Goal: Information Seeking & Learning: Compare options

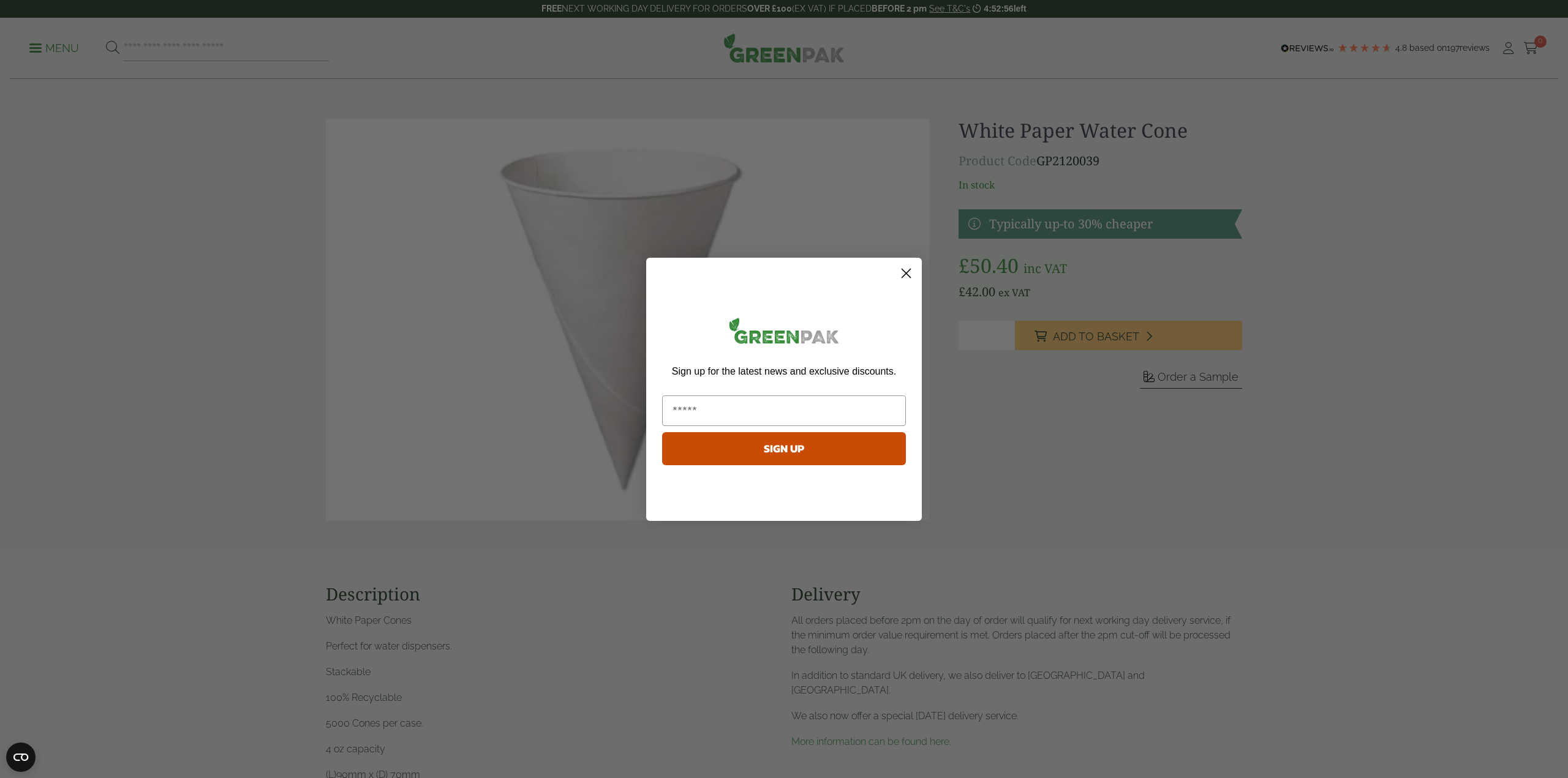
click at [905, 274] on icon "Close dialog" at bounding box center [906, 273] width 8 height 8
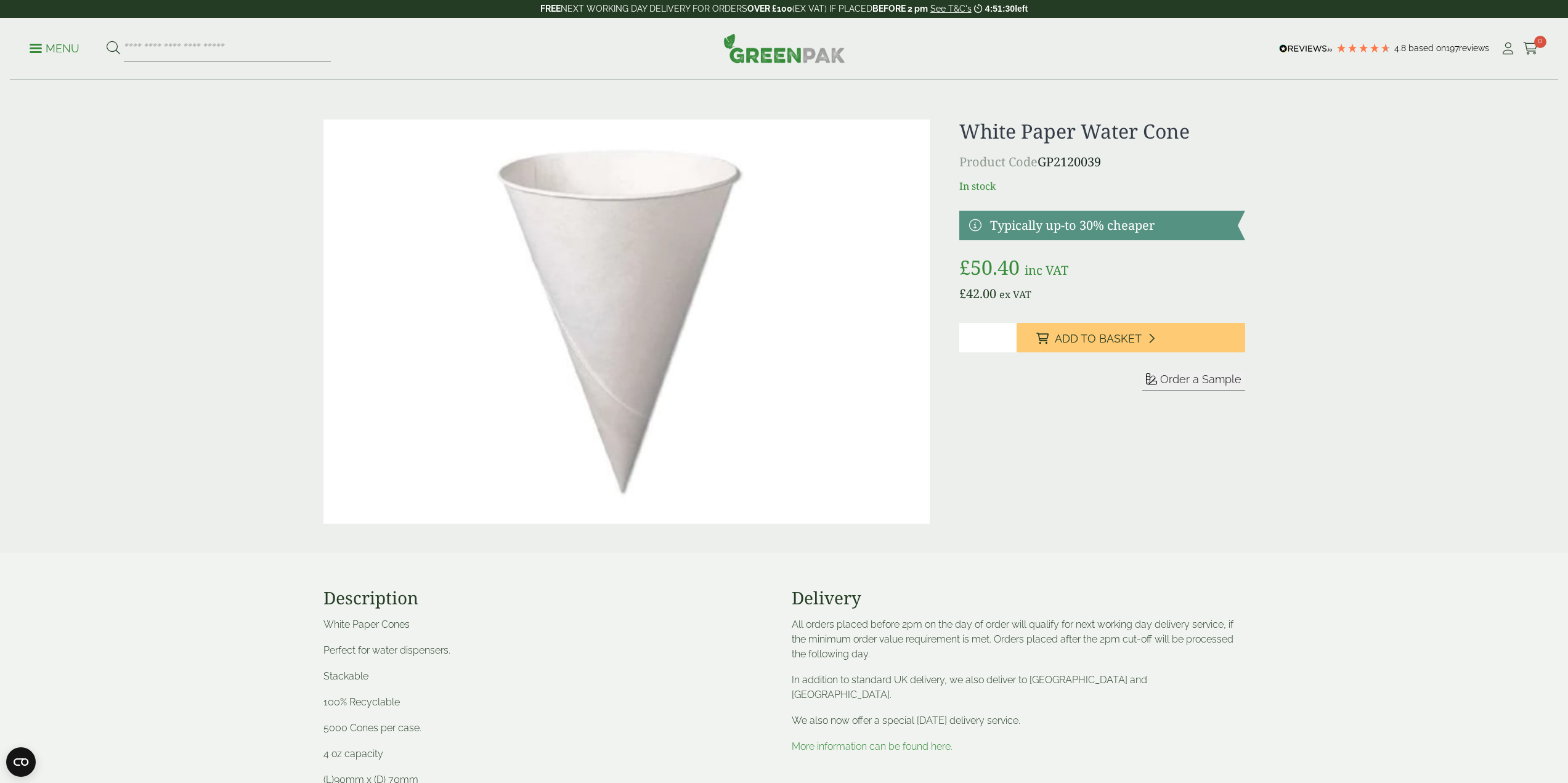
click at [45, 47] on p "Menu" at bounding box center [55, 49] width 50 height 15
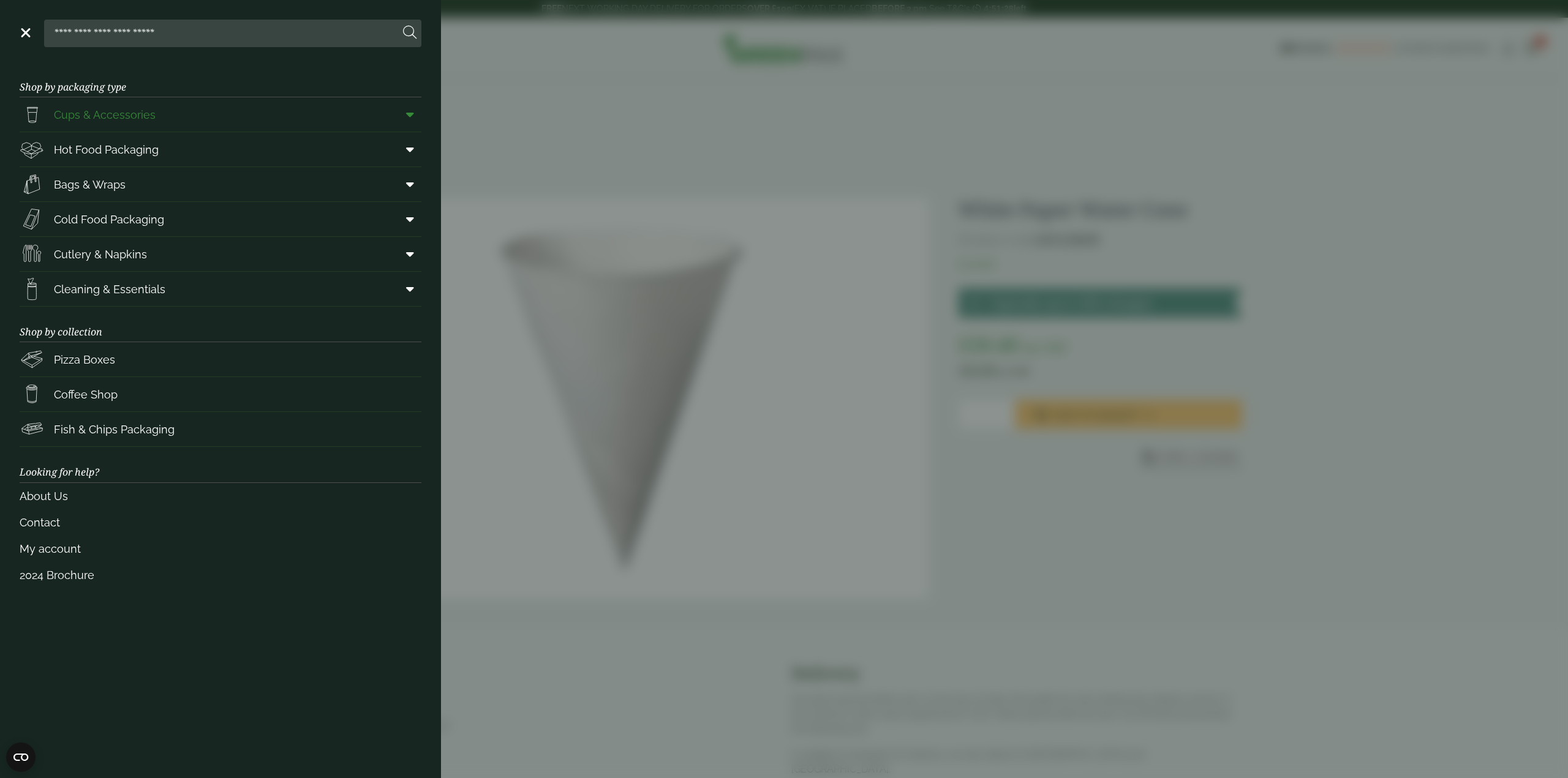
click at [405, 115] on span at bounding box center [407, 114] width 28 height 23
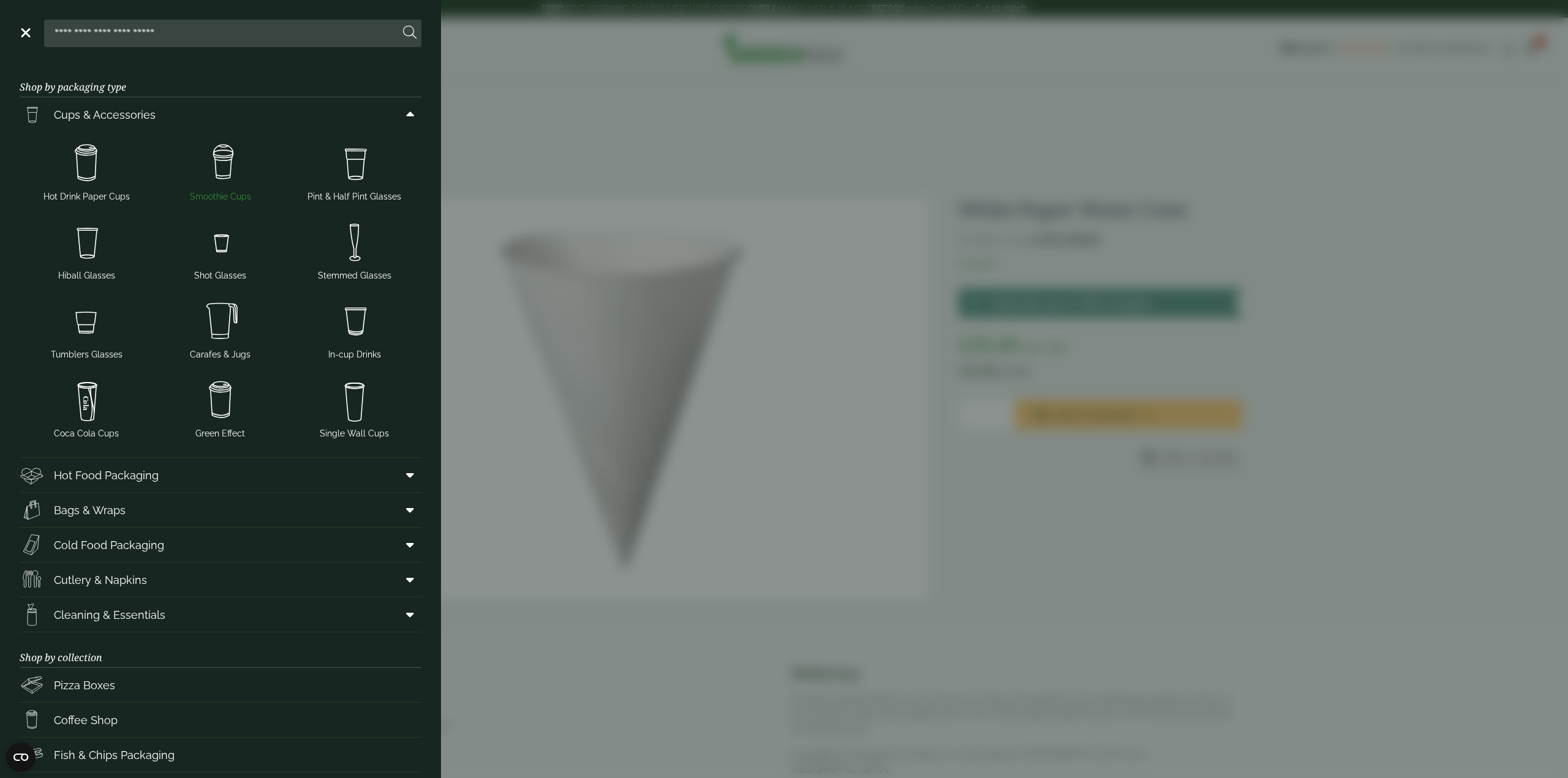
click at [192, 199] on span "Smoothie Cups" at bounding box center [220, 197] width 61 height 13
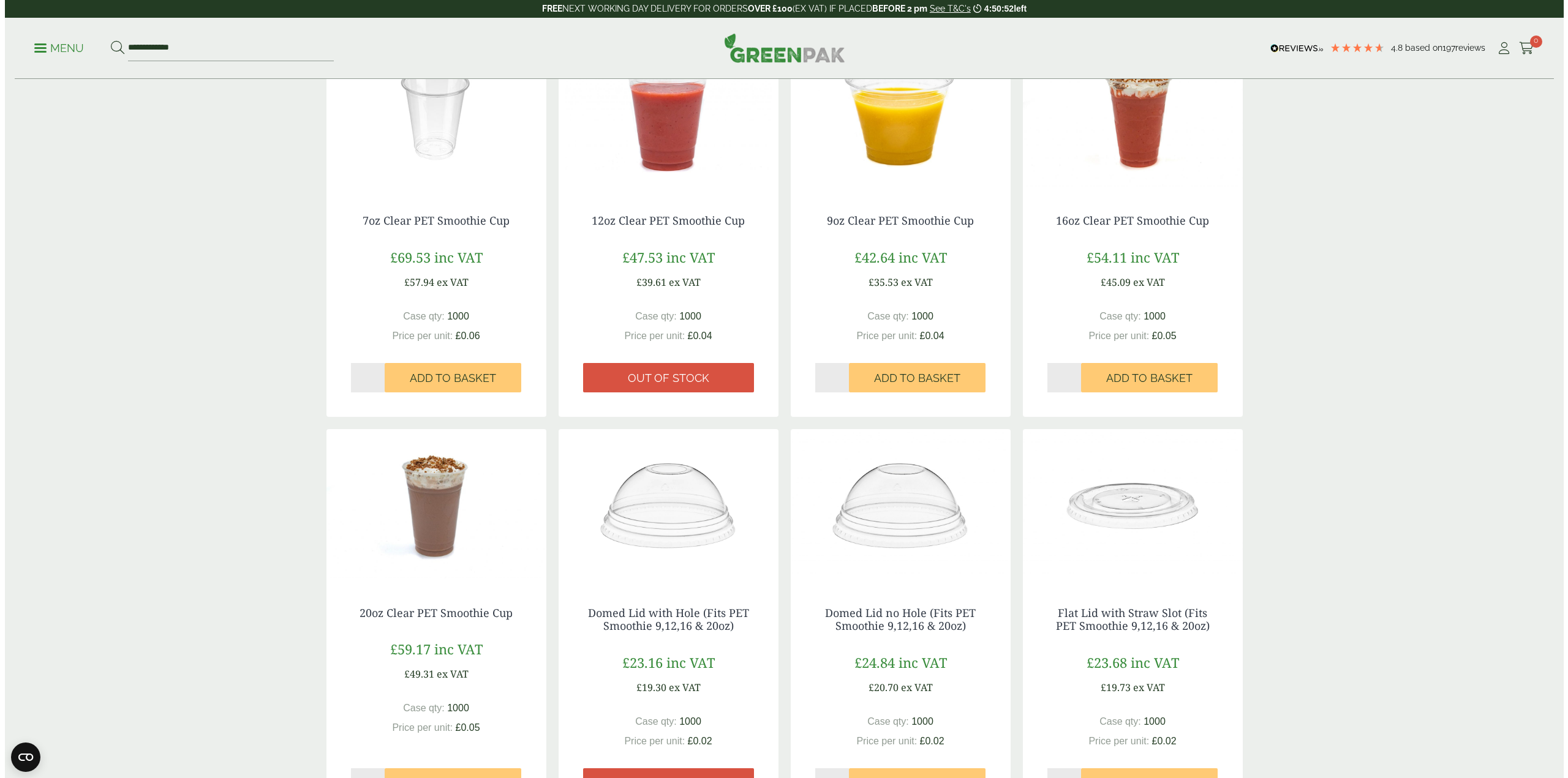
scroll to position [184, 0]
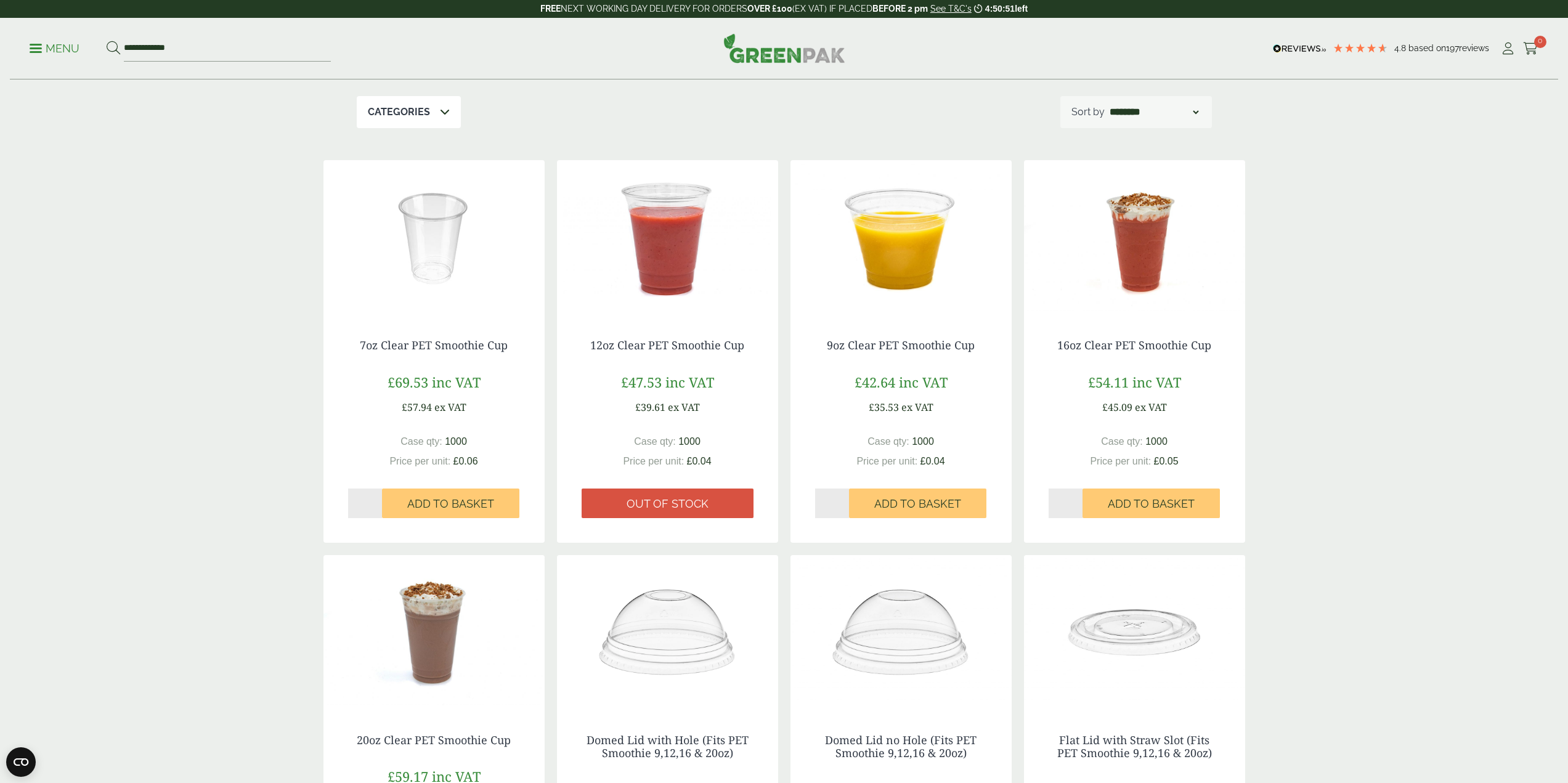
click at [36, 46] on p "Menu" at bounding box center [55, 49] width 50 height 15
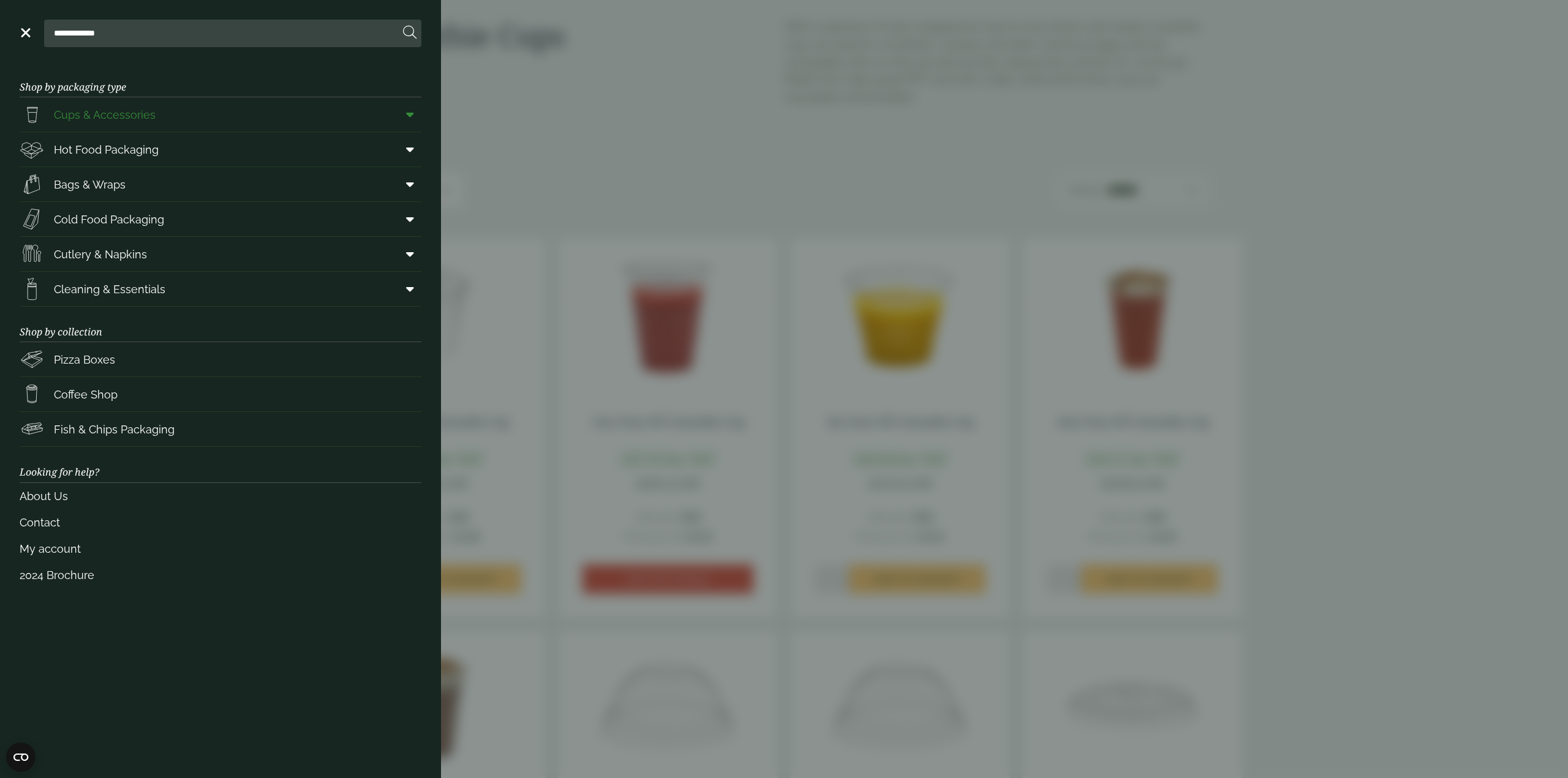
click at [420, 115] on span at bounding box center [407, 114] width 28 height 23
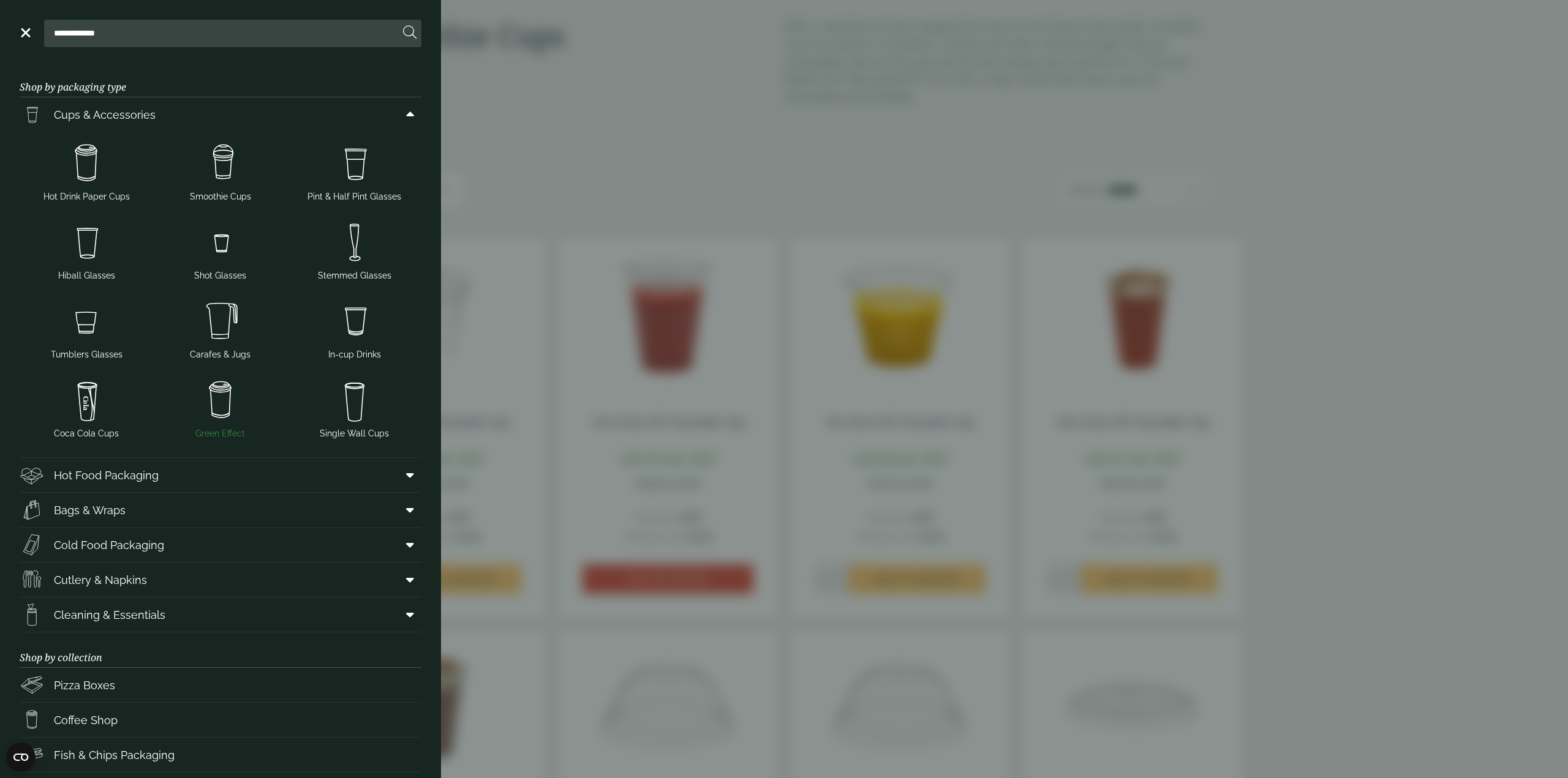
click at [231, 392] on img at bounding box center [221, 401] width 125 height 49
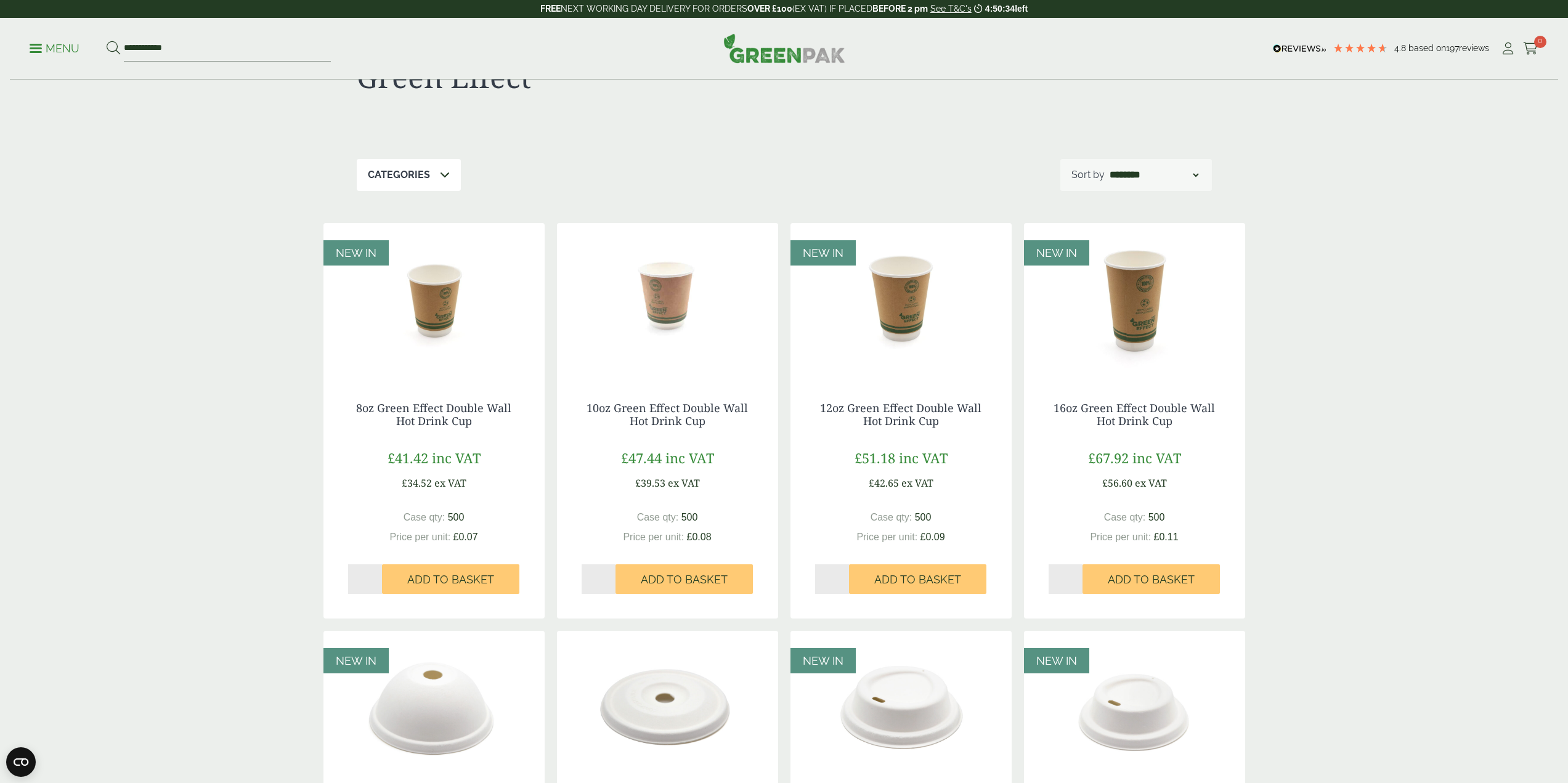
scroll to position [123, 0]
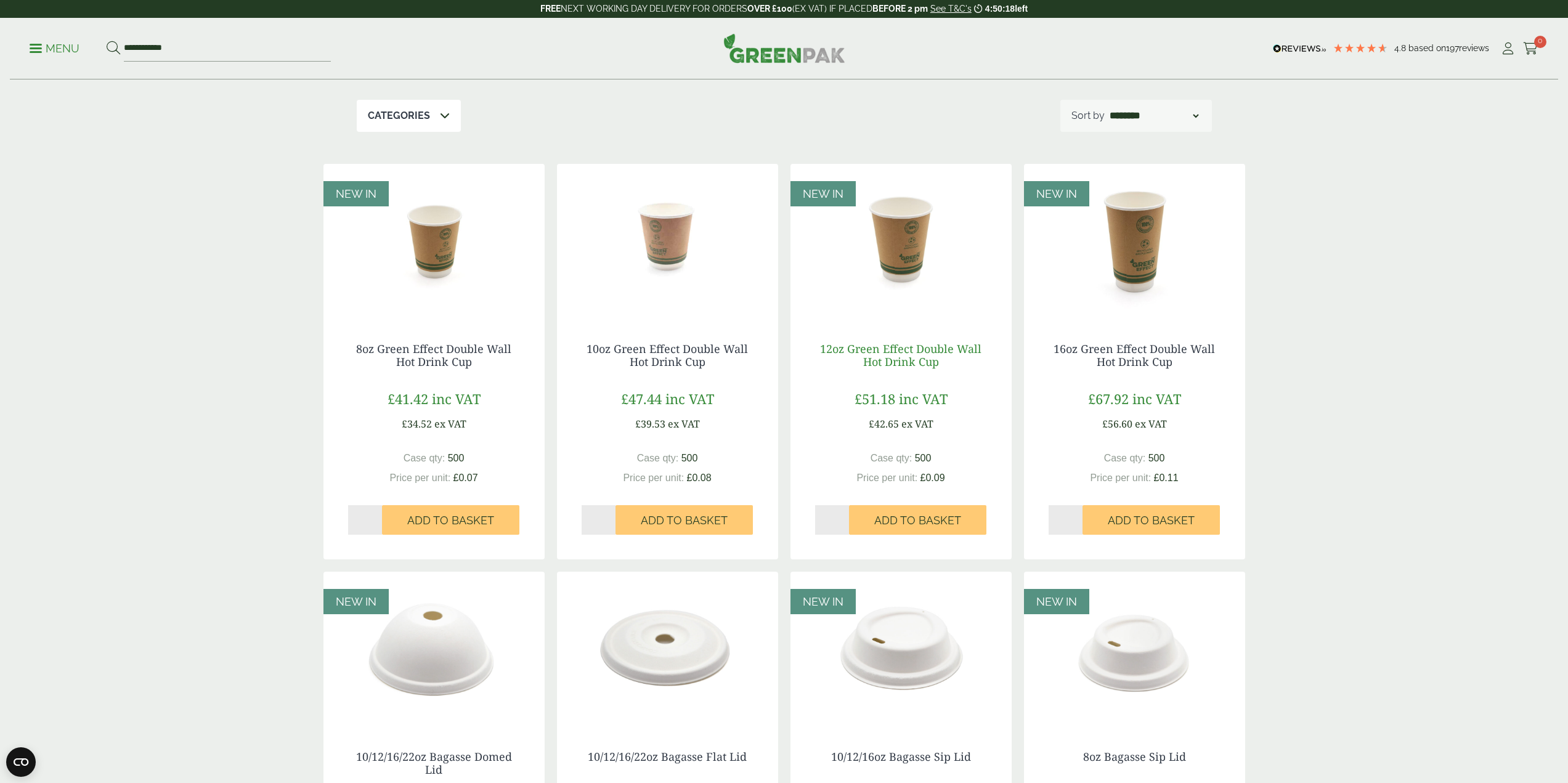
click at [902, 357] on link "12oz Green Effect Double Wall Hot Drink Cup" at bounding box center [900, 356] width 162 height 29
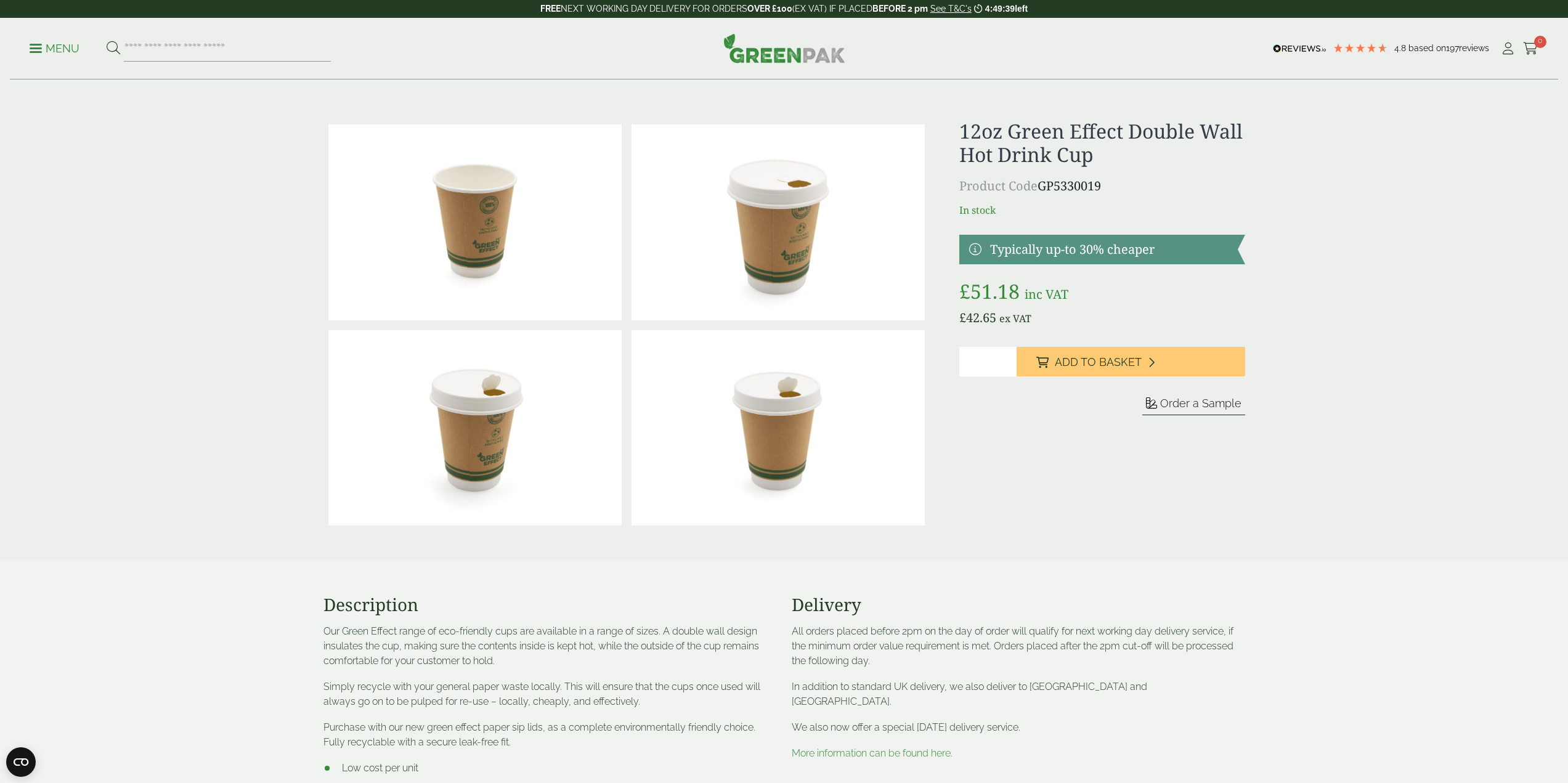
scroll to position [185, 0]
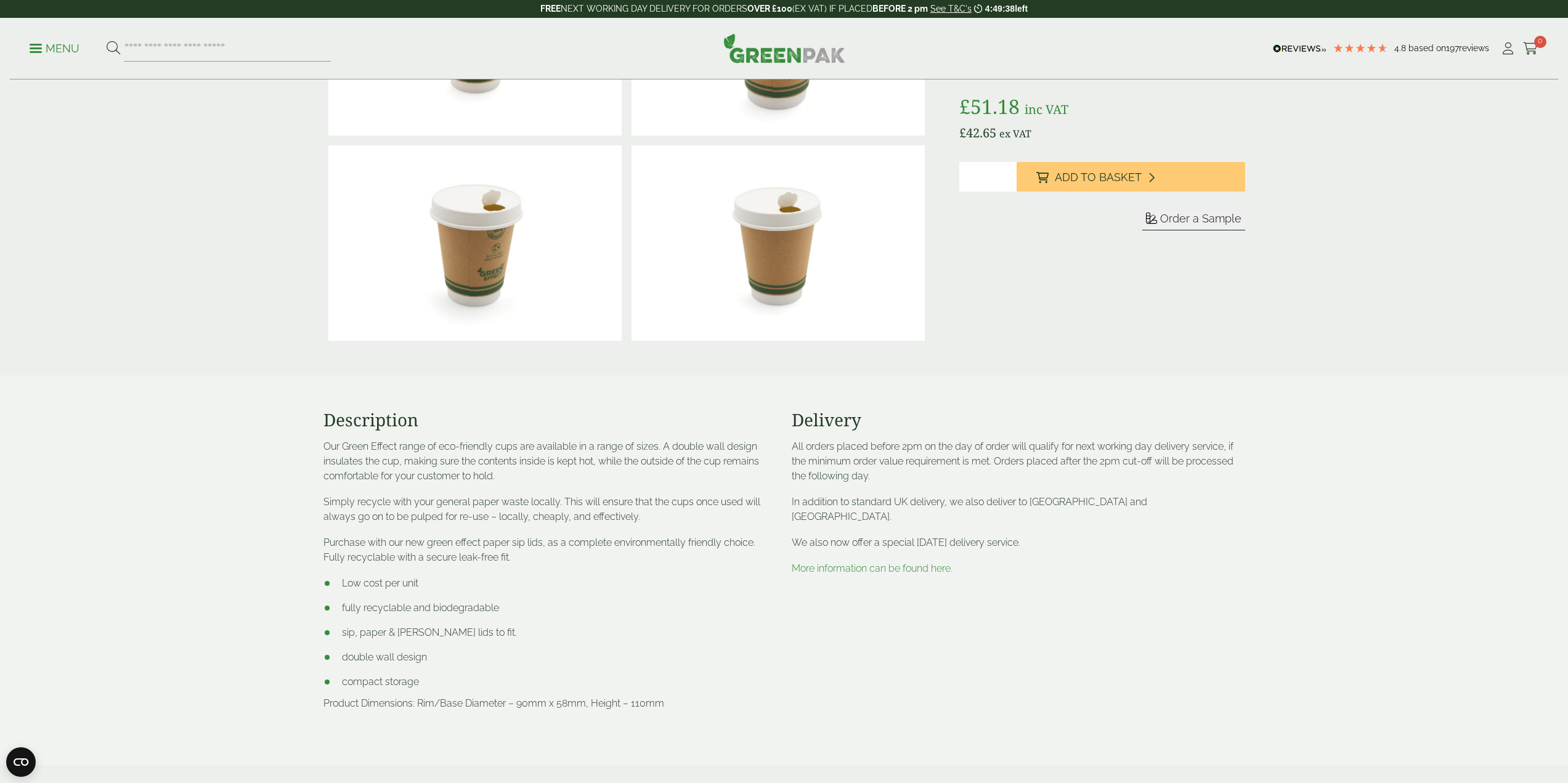
click at [938, 563] on link "More information can be found here." at bounding box center [872, 569] width 161 height 12
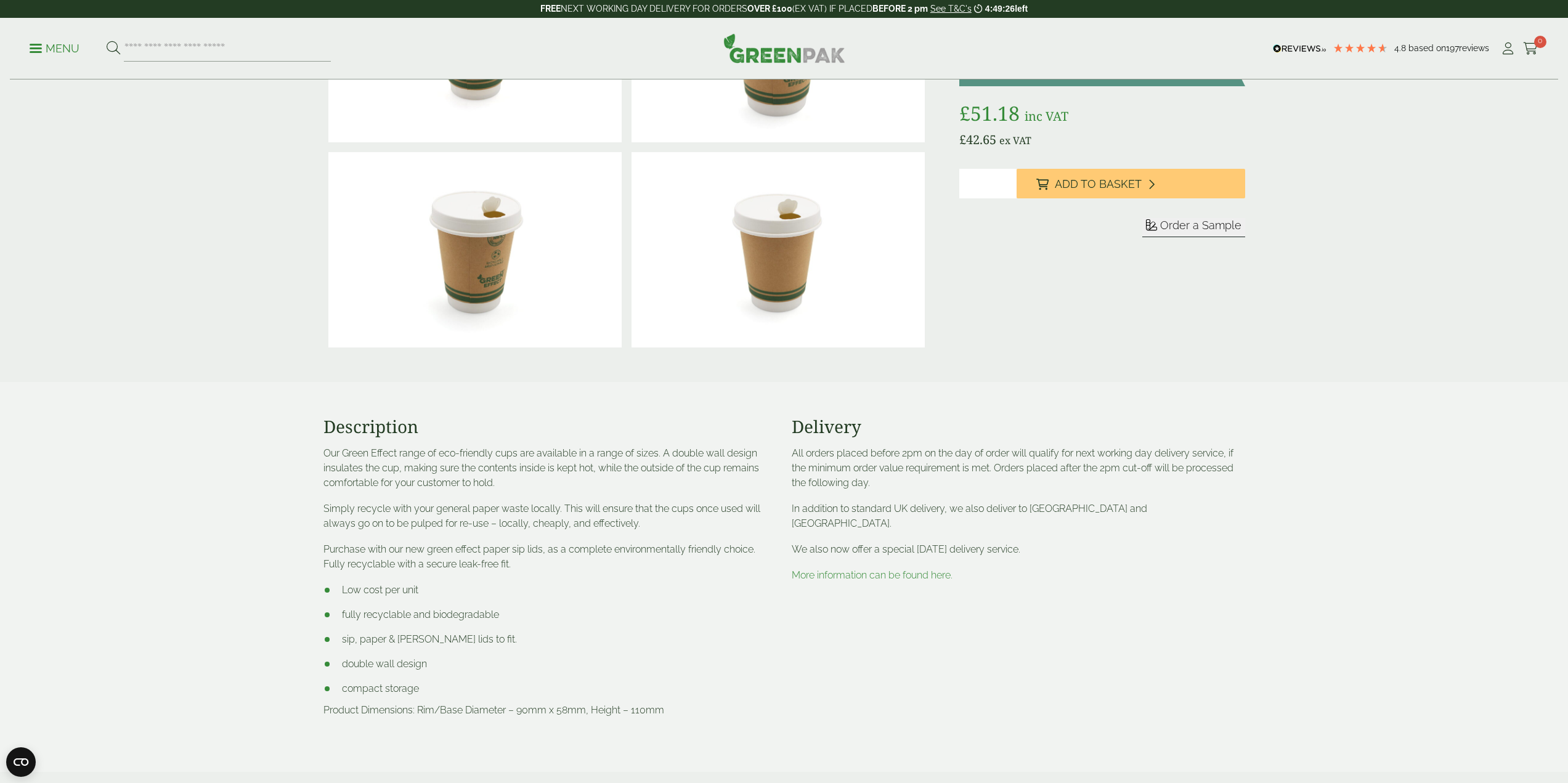
scroll to position [185, 0]
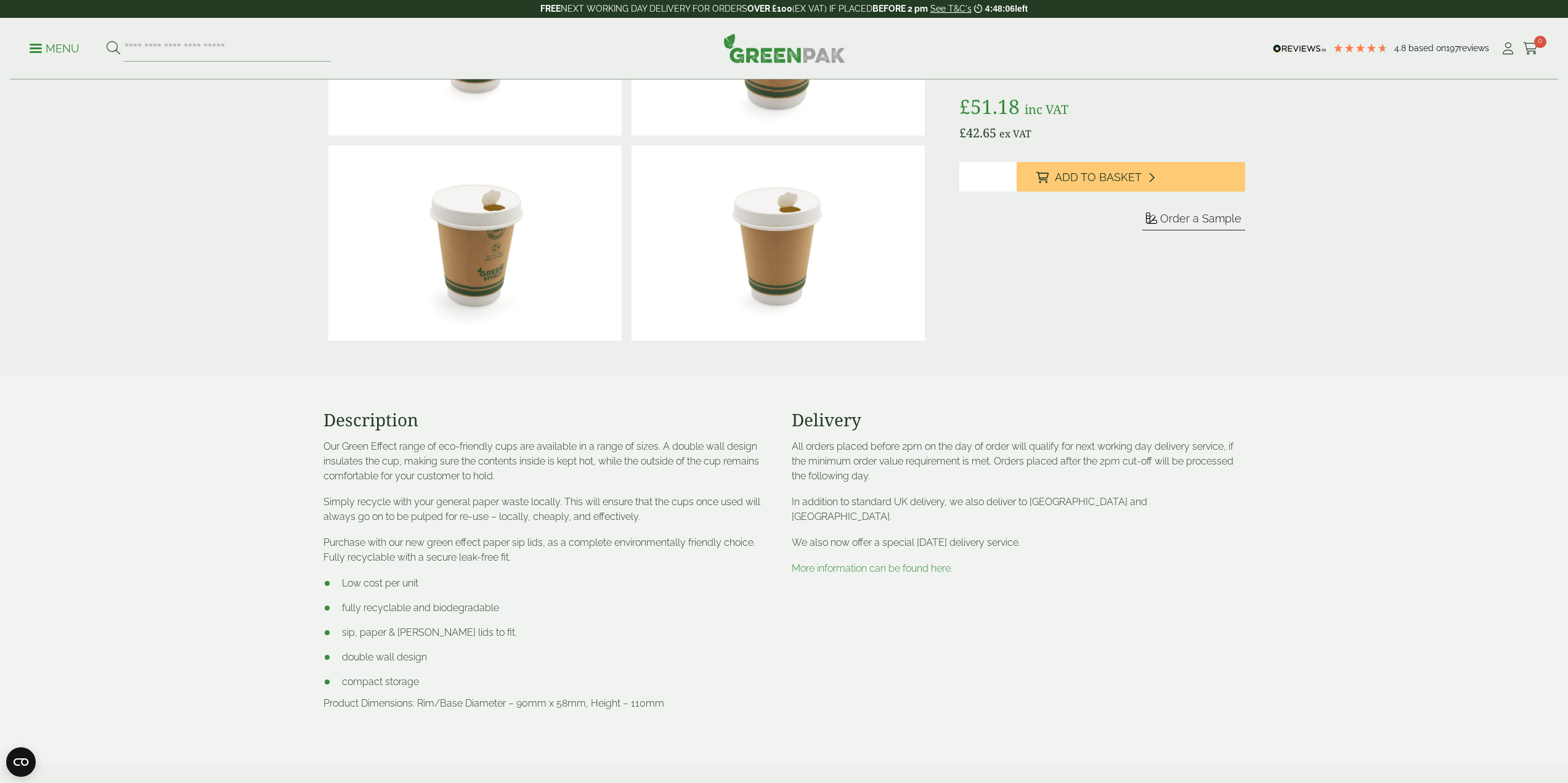
click at [599, 591] on ul "Low cost per unit fully recyclable and biodegradable sip, paper & [PERSON_NAME]…" at bounding box center [550, 632] width 454 height 114
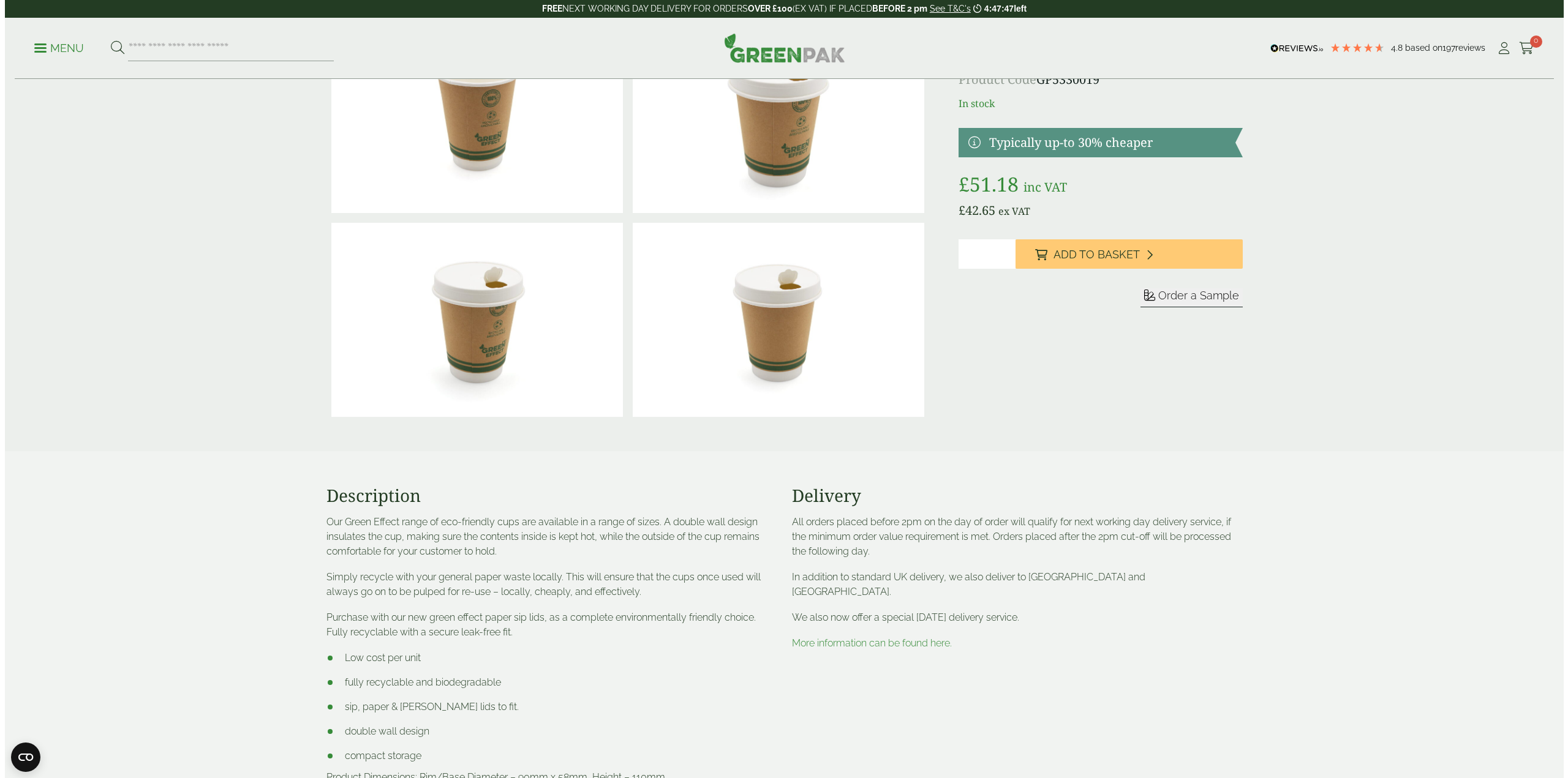
scroll to position [0, 0]
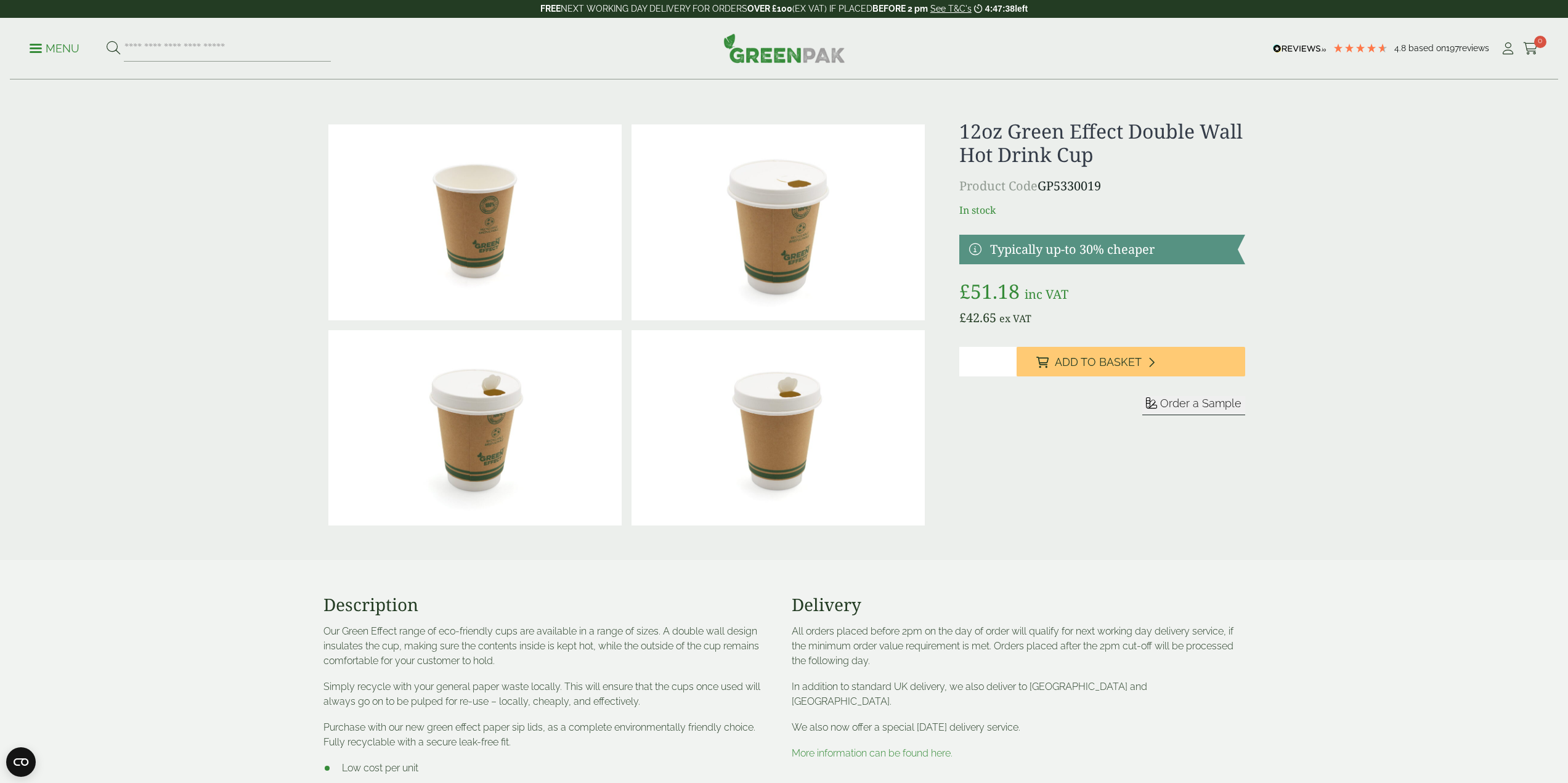
click at [1064, 247] on link at bounding box center [1101, 250] width 285 height 30
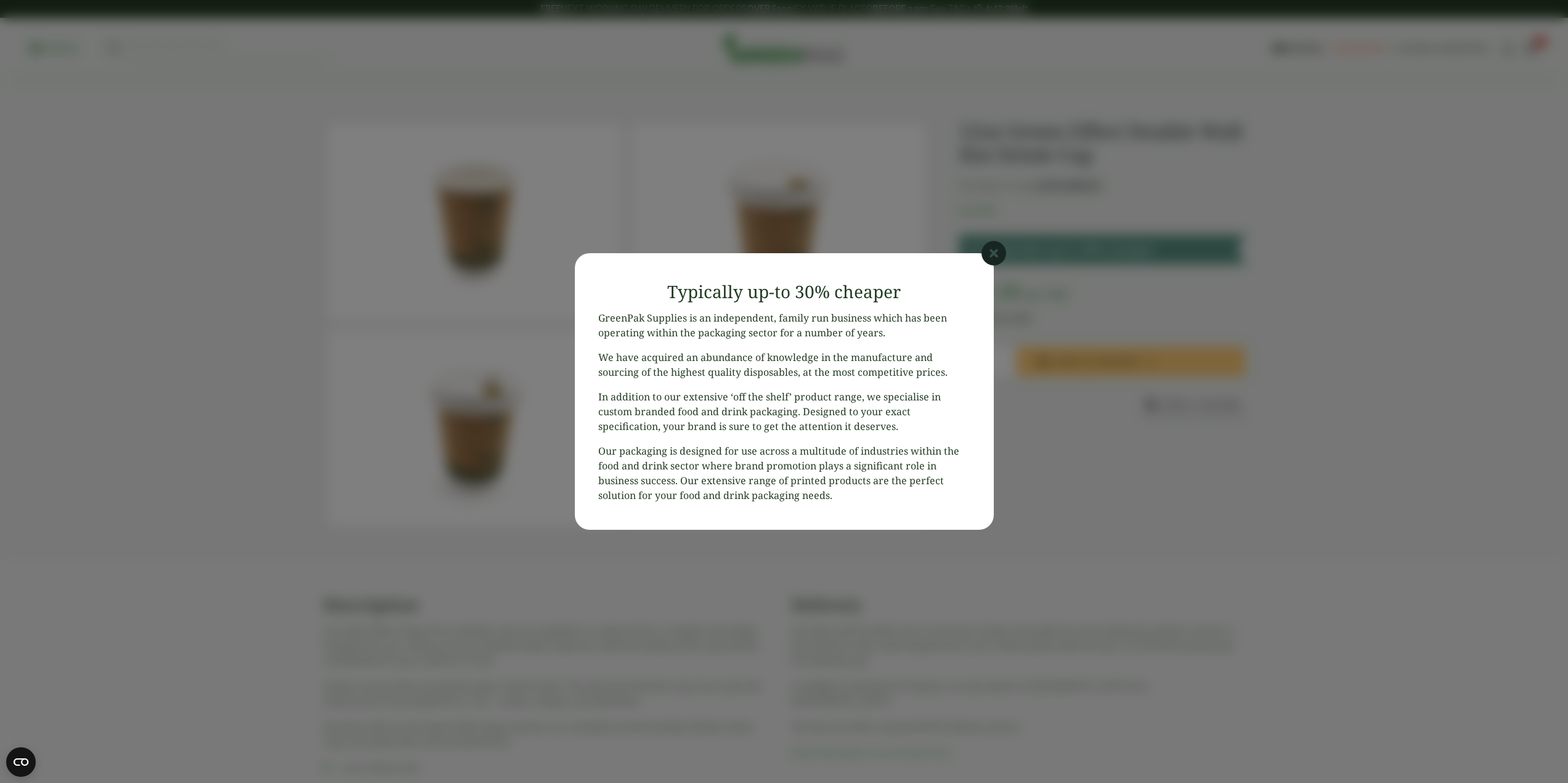
click at [994, 256] on icon at bounding box center [994, 253] width 25 height 25
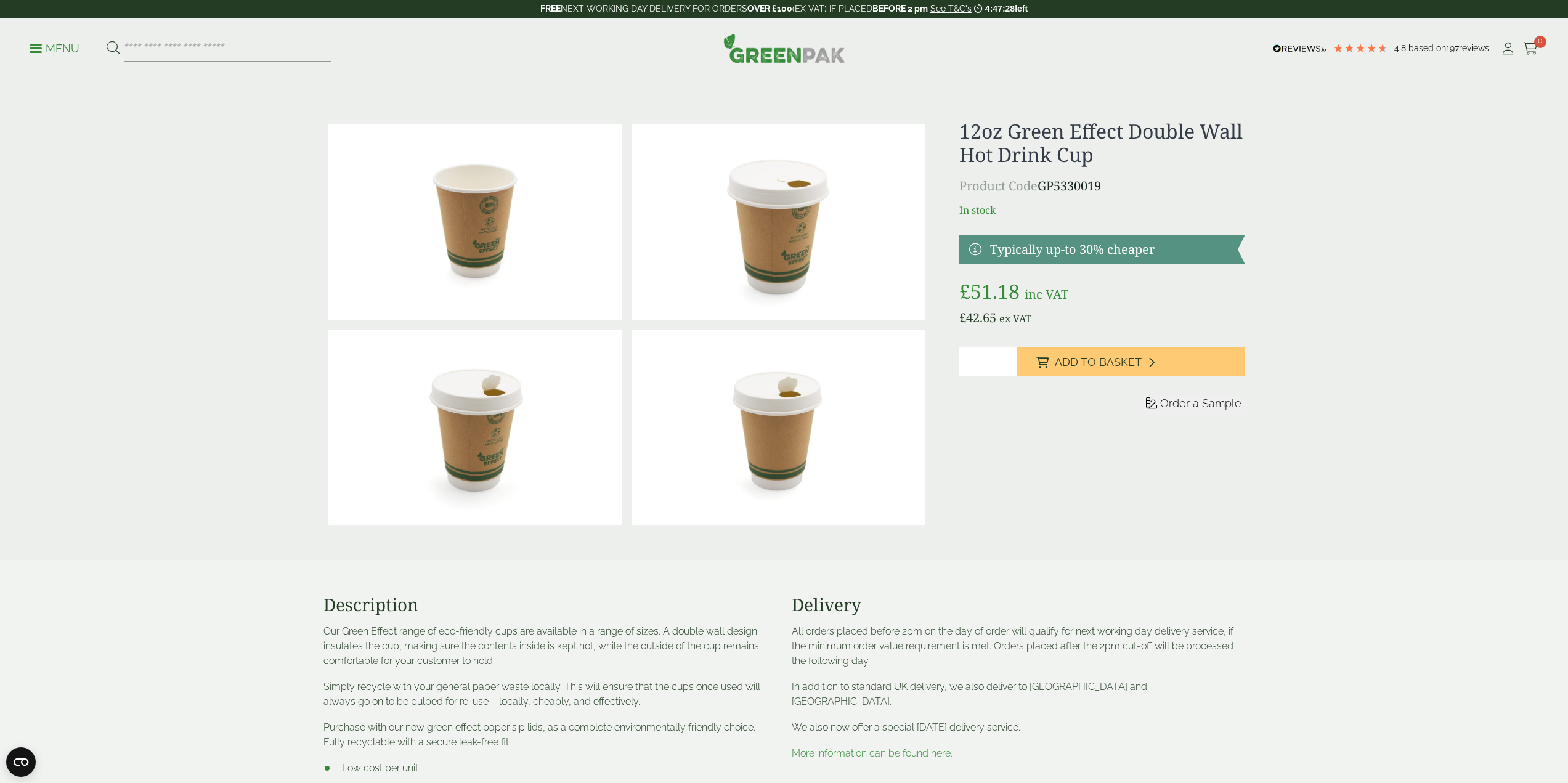
click at [1000, 160] on h1 "12oz Green Effect Double Wall Hot Drink Cup" at bounding box center [1101, 143] width 285 height 47
click at [1198, 401] on span "Order a Sample" at bounding box center [1200, 403] width 81 height 13
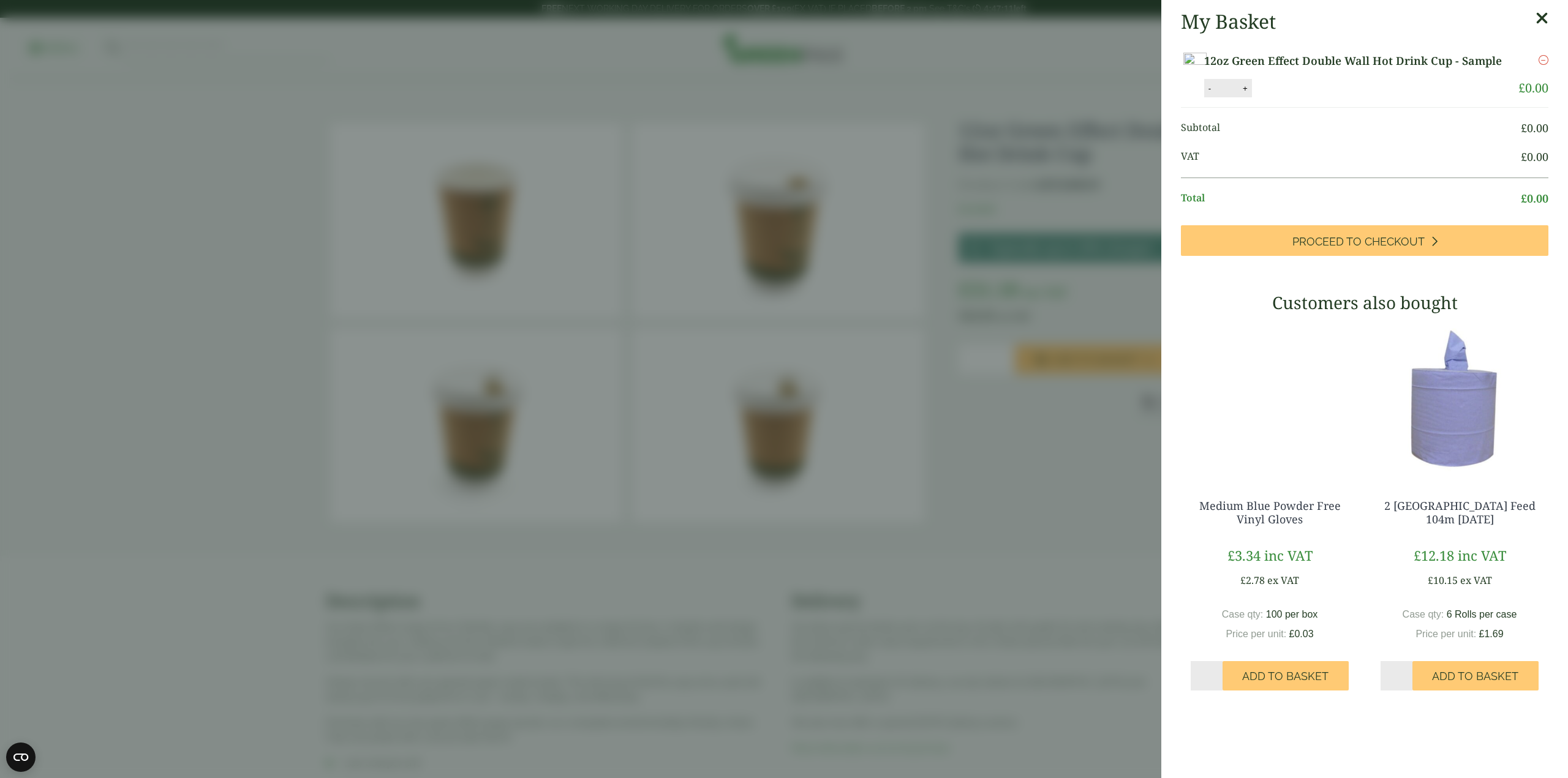
click at [1060, 289] on aside "My Basket 12oz Green Effect Double Wall Hot Drink Cup - Sample 12oz Green Effec…" at bounding box center [784, 389] width 1568 height 778
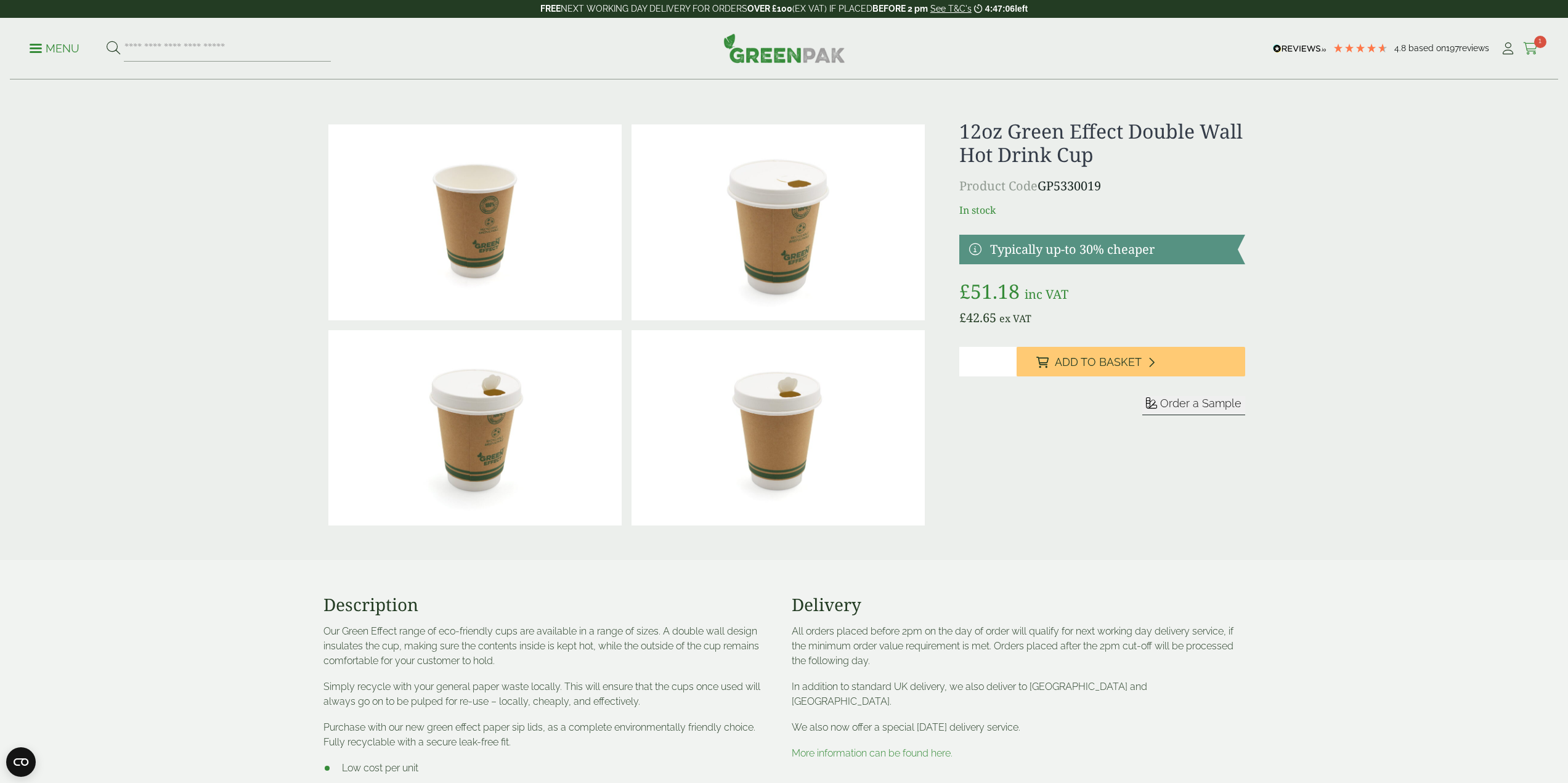
click at [1535, 42] on span "1" at bounding box center [1539, 42] width 12 height 12
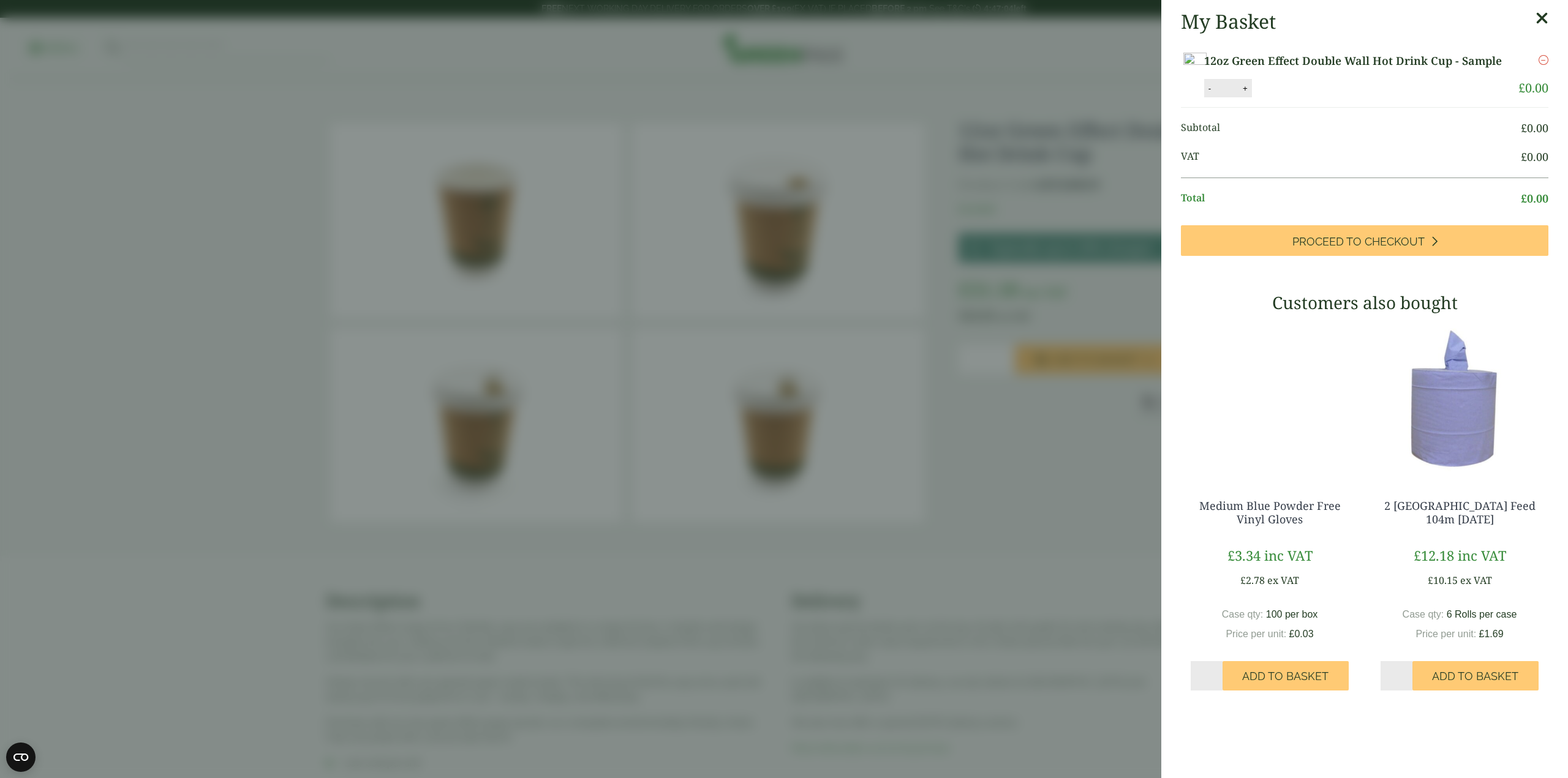
click at [1536, 15] on icon at bounding box center [1542, 18] width 13 height 17
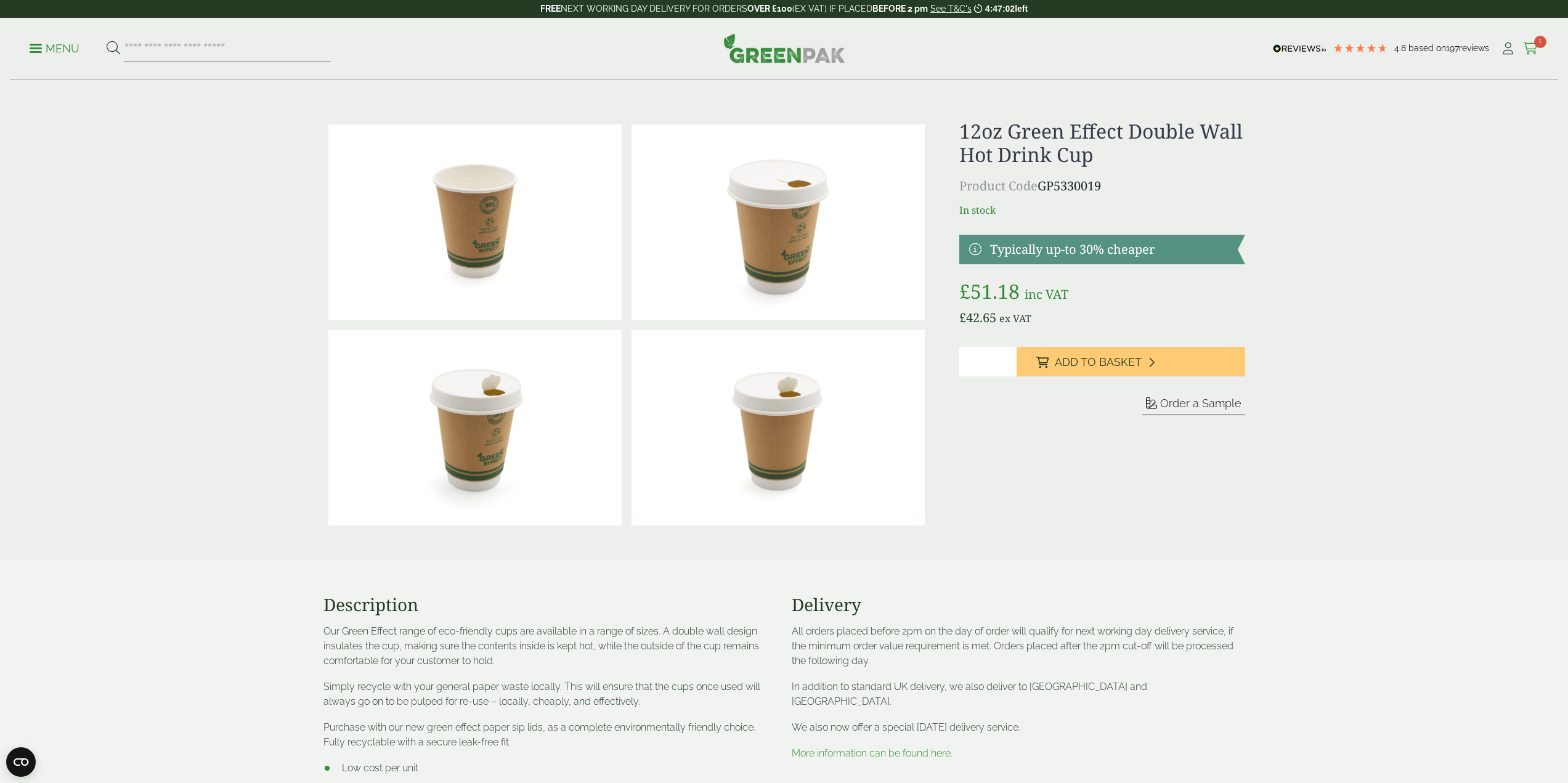
click at [1532, 52] on icon at bounding box center [1530, 48] width 16 height 12
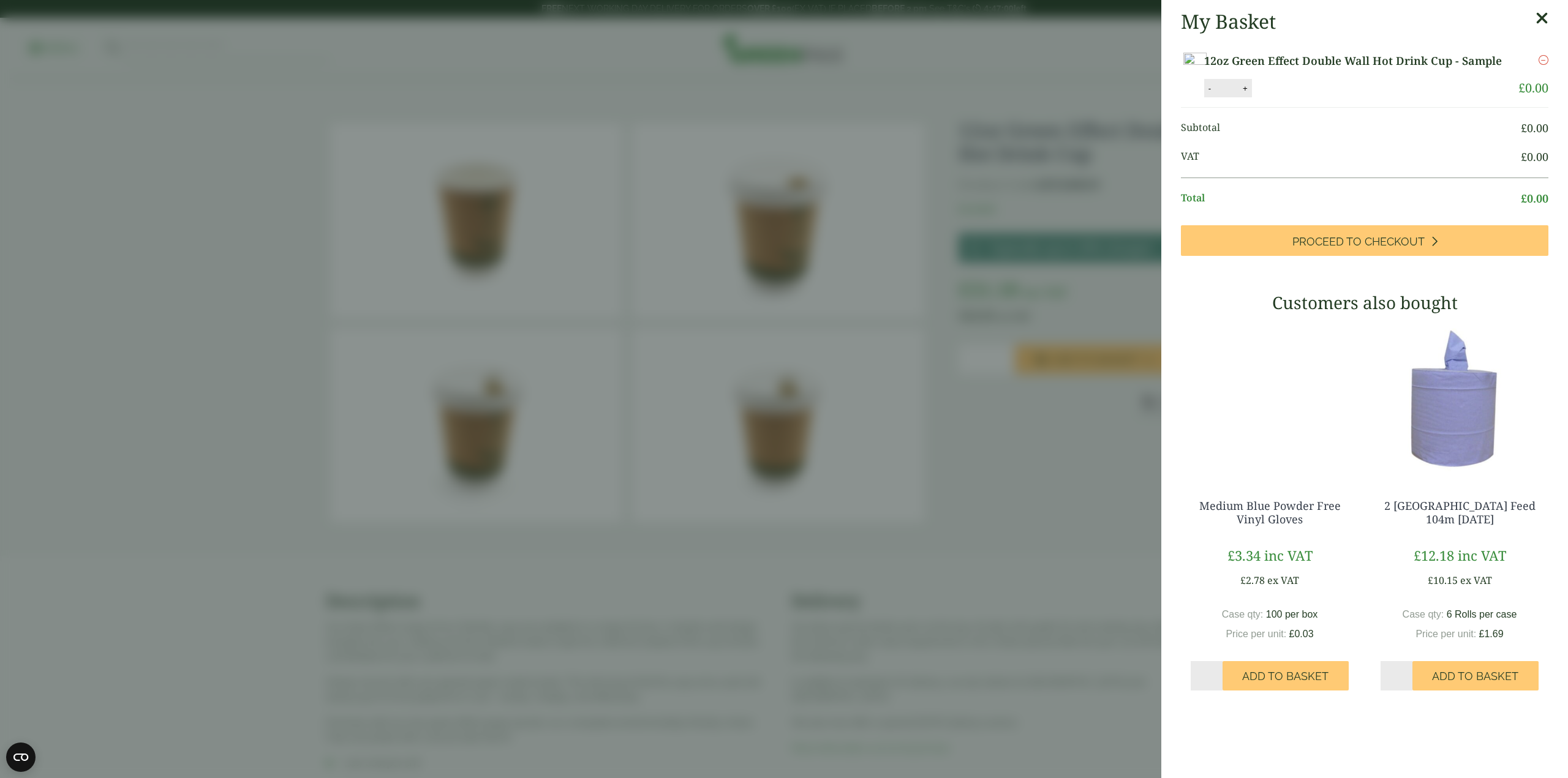
click at [1538, 61] on icon "Remove this item" at bounding box center [1543, 59] width 10 height 10
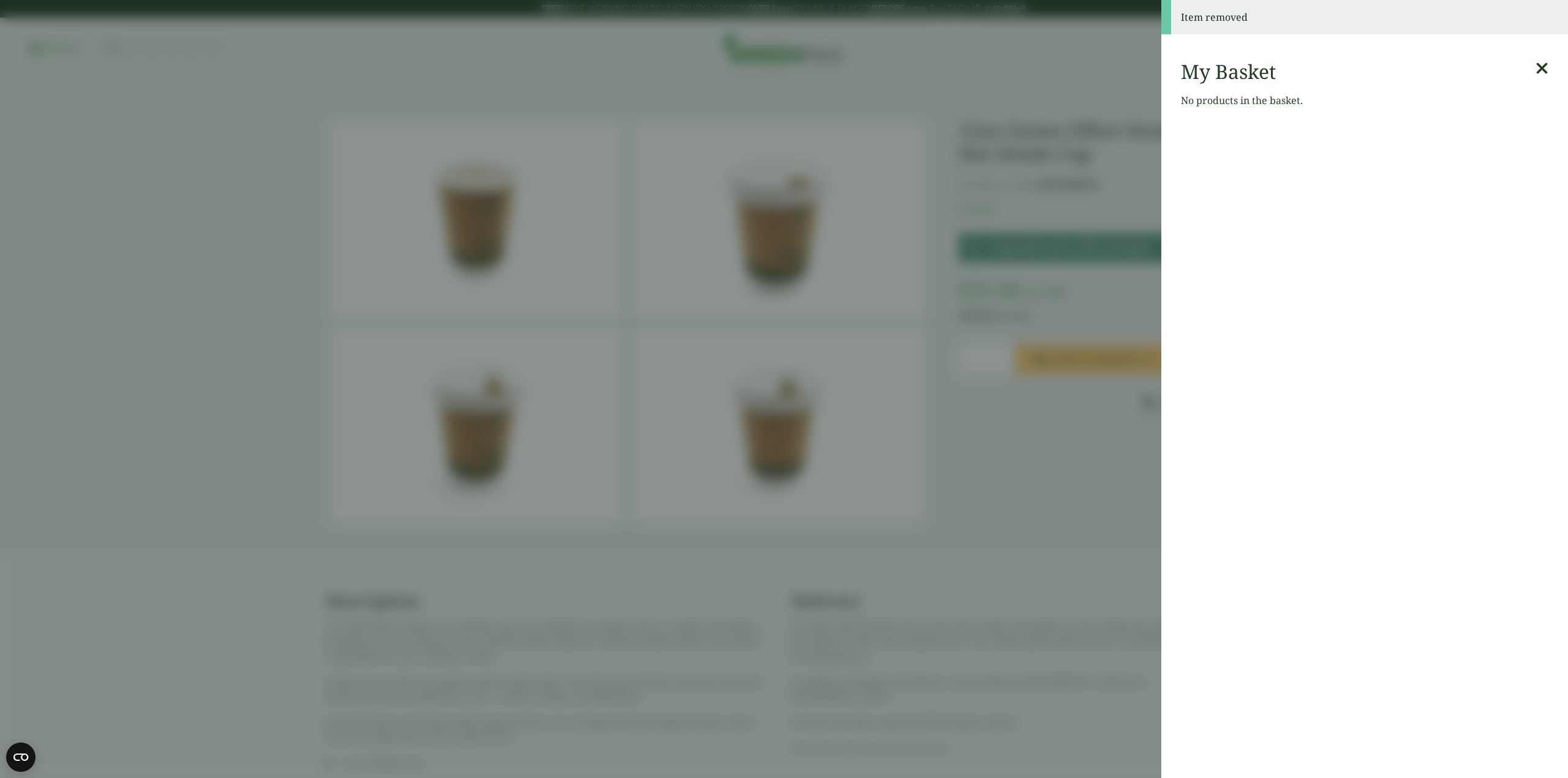
click at [1536, 61] on icon at bounding box center [1542, 68] width 13 height 17
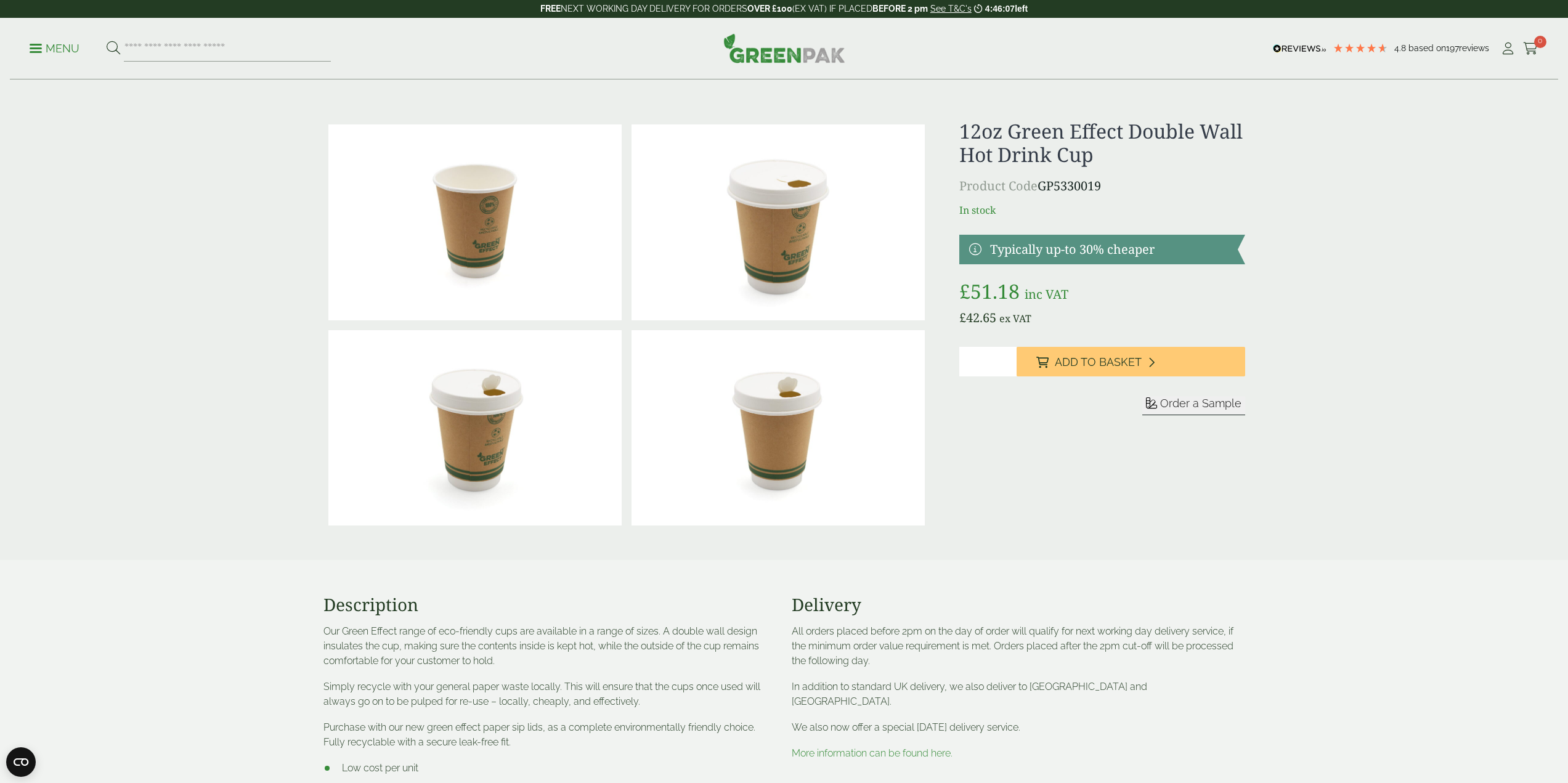
click at [491, 216] on img at bounding box center [475, 223] width 293 height 196
click at [798, 218] on img at bounding box center [778, 223] width 293 height 196
click at [1024, 297] on span "inc VAT" at bounding box center [1046, 294] width 43 height 17
click at [966, 288] on span "£" at bounding box center [964, 291] width 11 height 27
click at [1012, 290] on bdi "£ 51.18" at bounding box center [989, 291] width 60 height 27
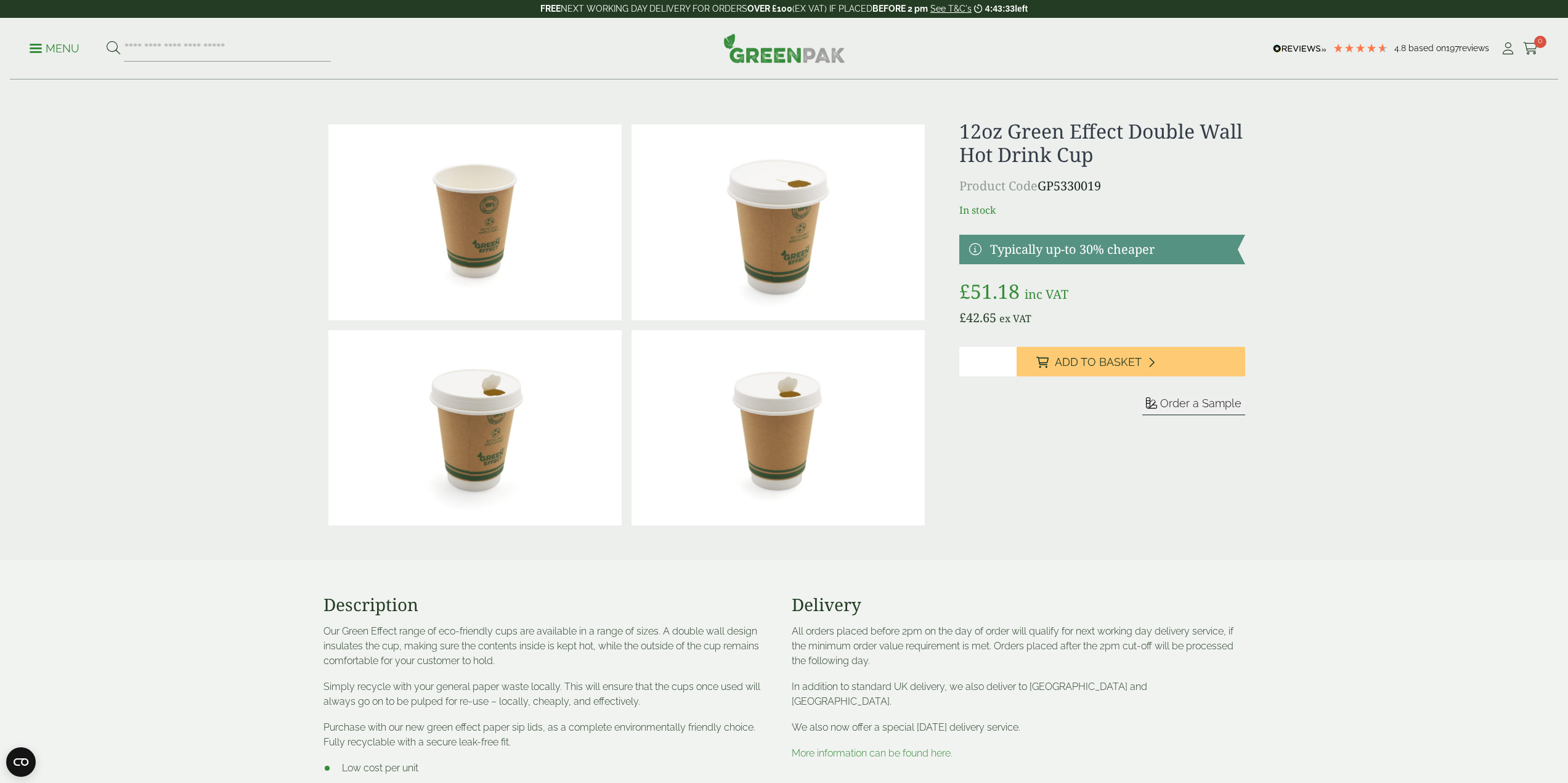
click at [39, 47] on span at bounding box center [36, 48] width 12 height 2
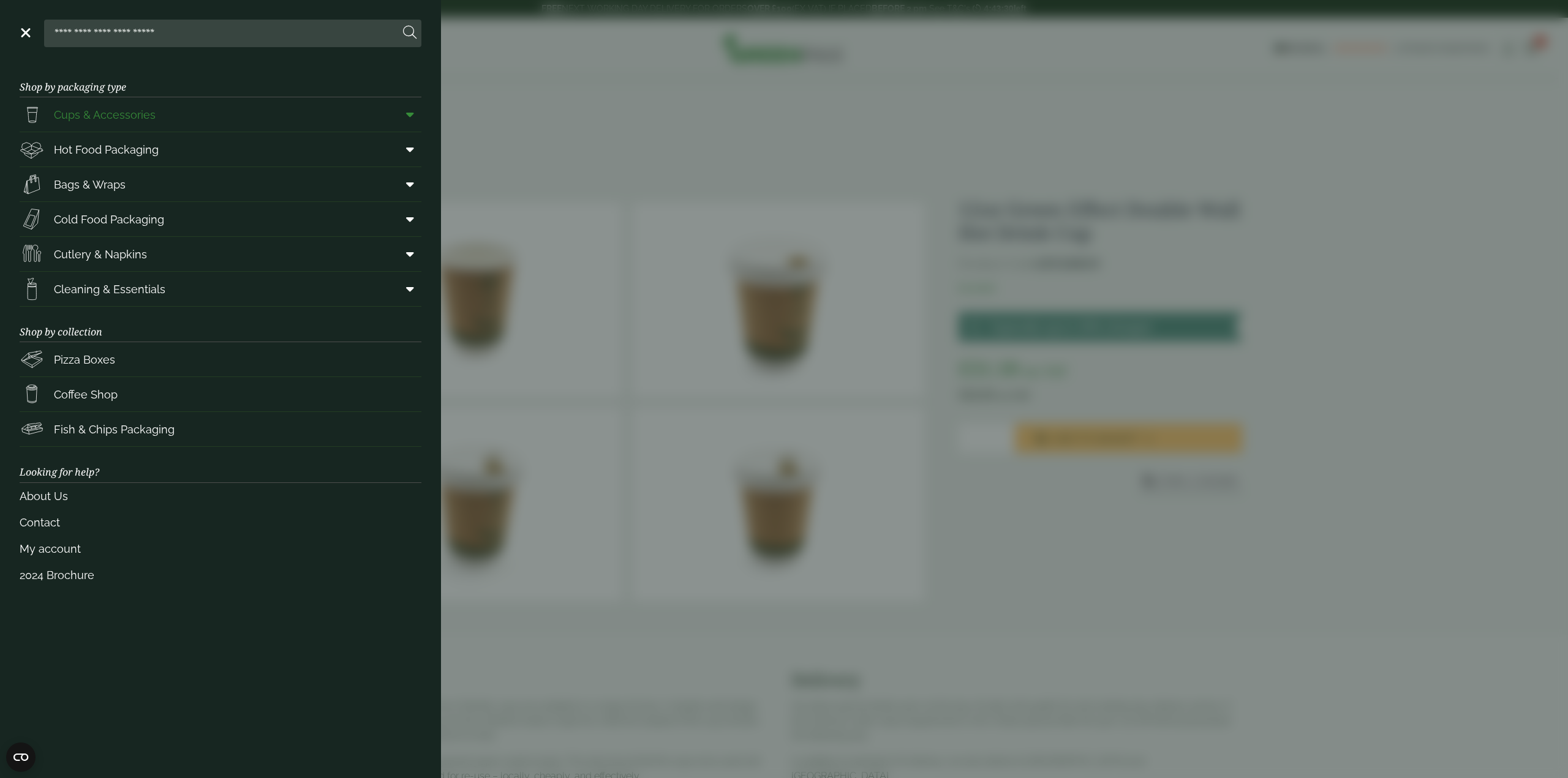
click at [392, 116] on link "Cups & Accessories" at bounding box center [220, 114] width 402 height 34
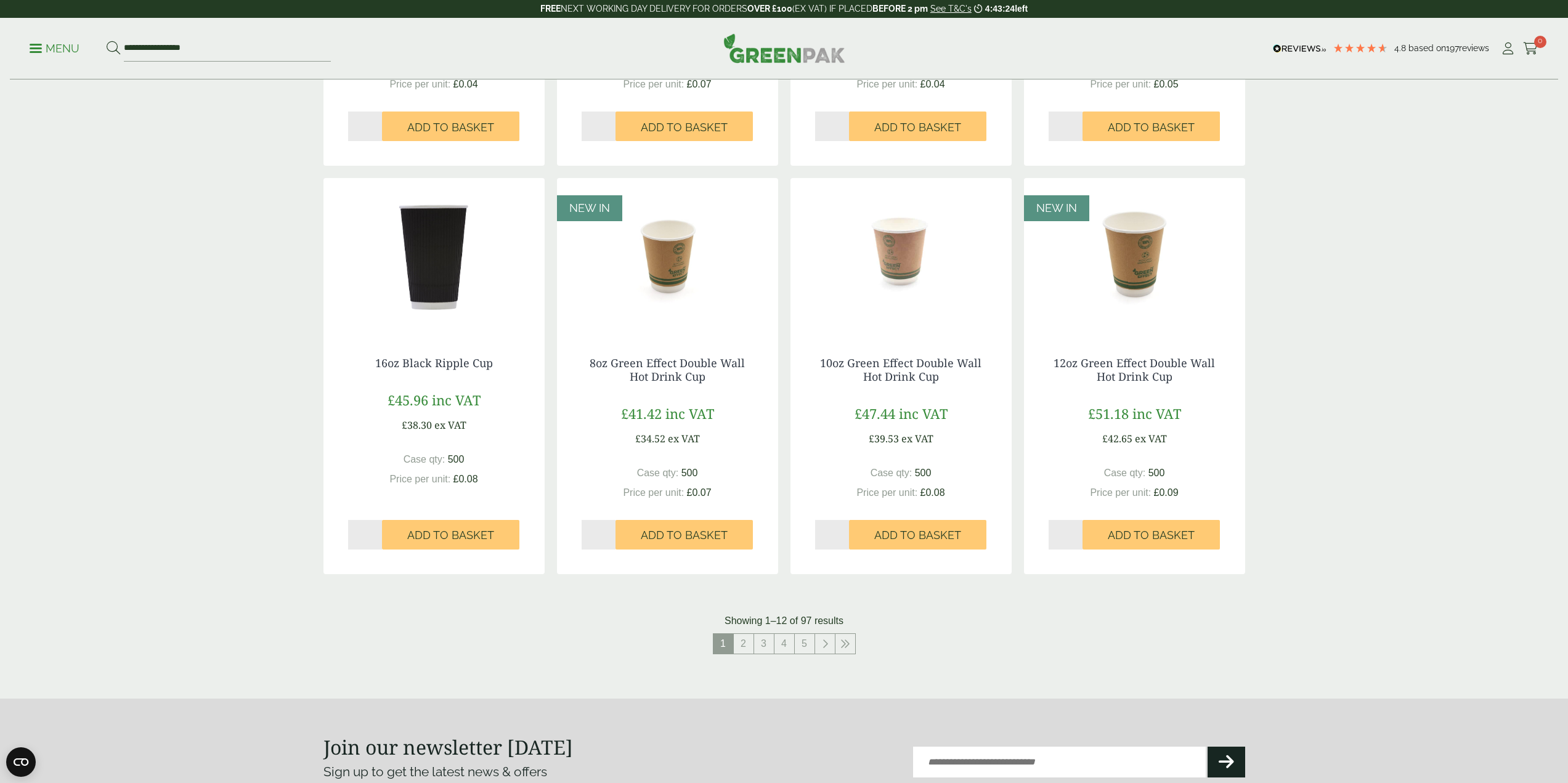
scroll to position [1048, 0]
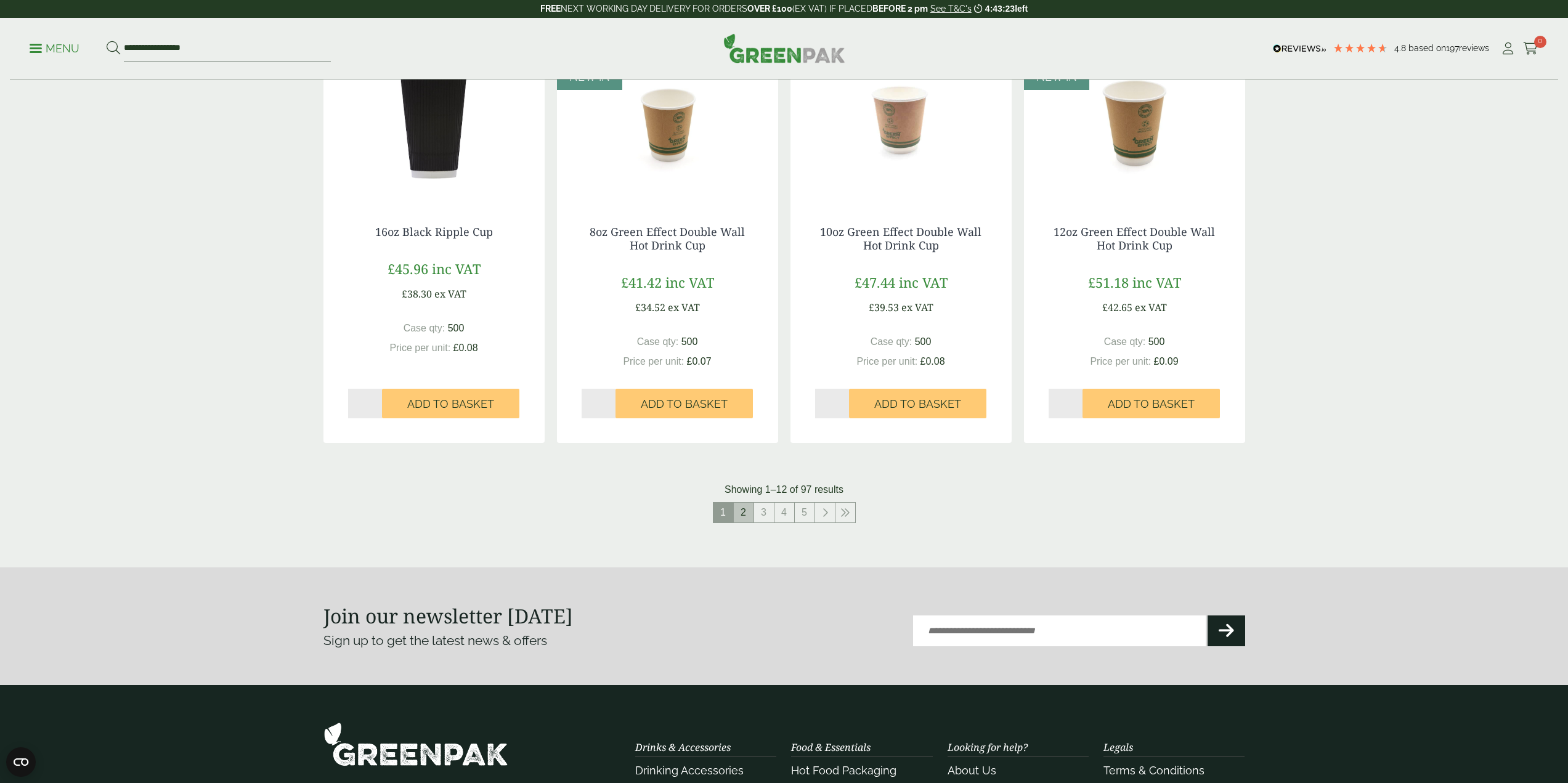
click at [750, 508] on link "2" at bounding box center [743, 513] width 19 height 19
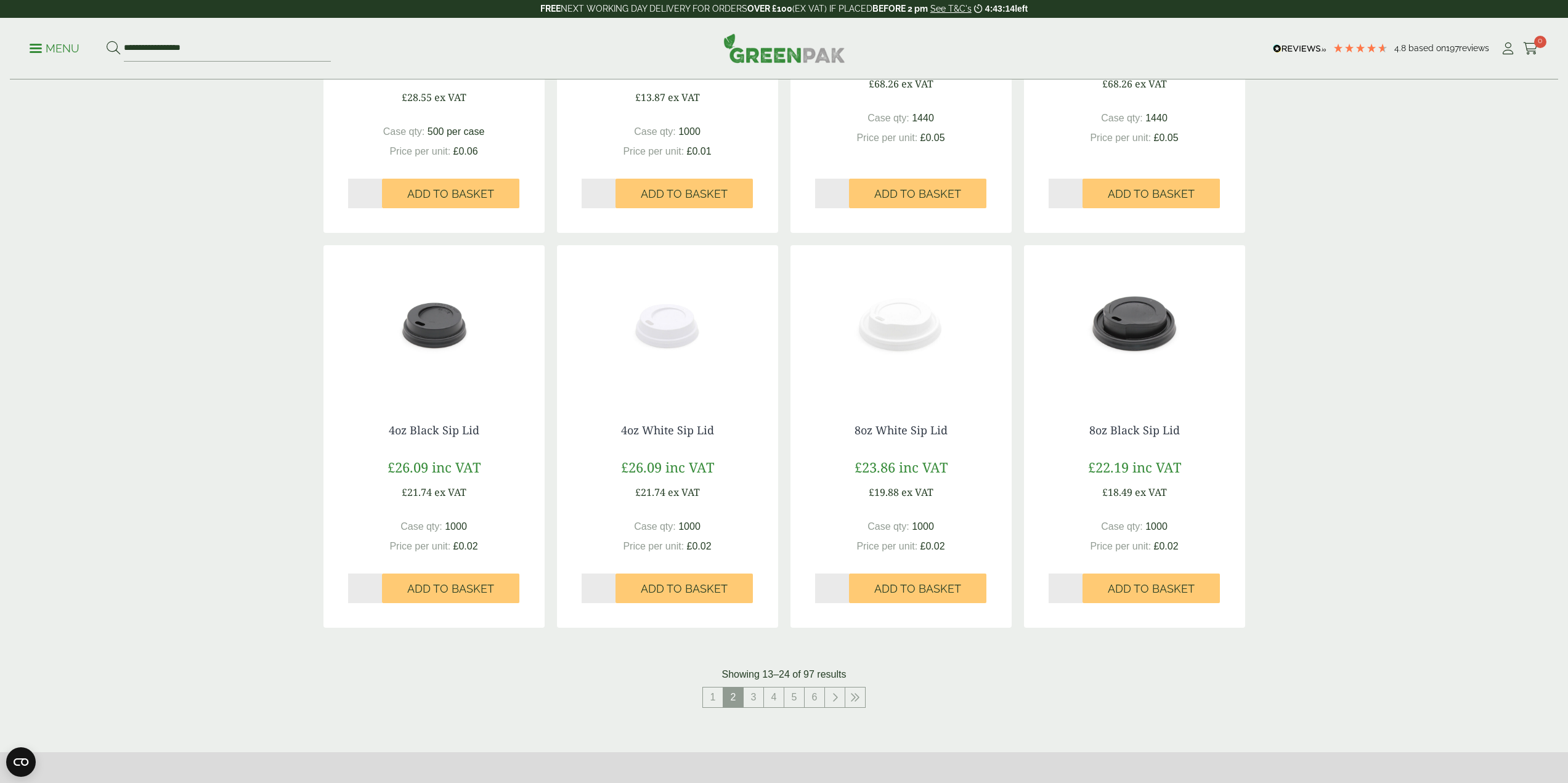
scroll to position [1171, 0]
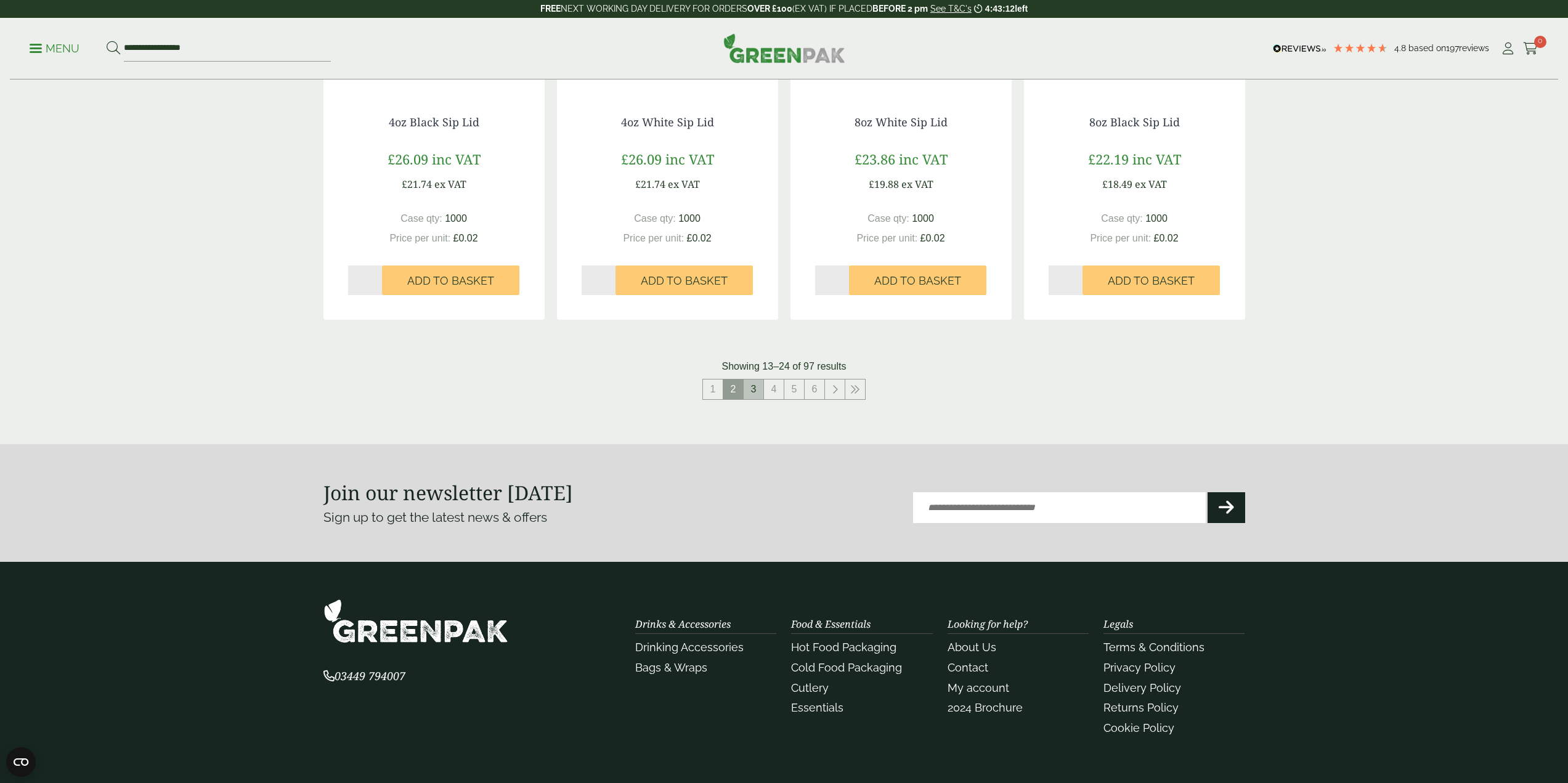
click at [752, 389] on link "3" at bounding box center [753, 390] width 19 height 19
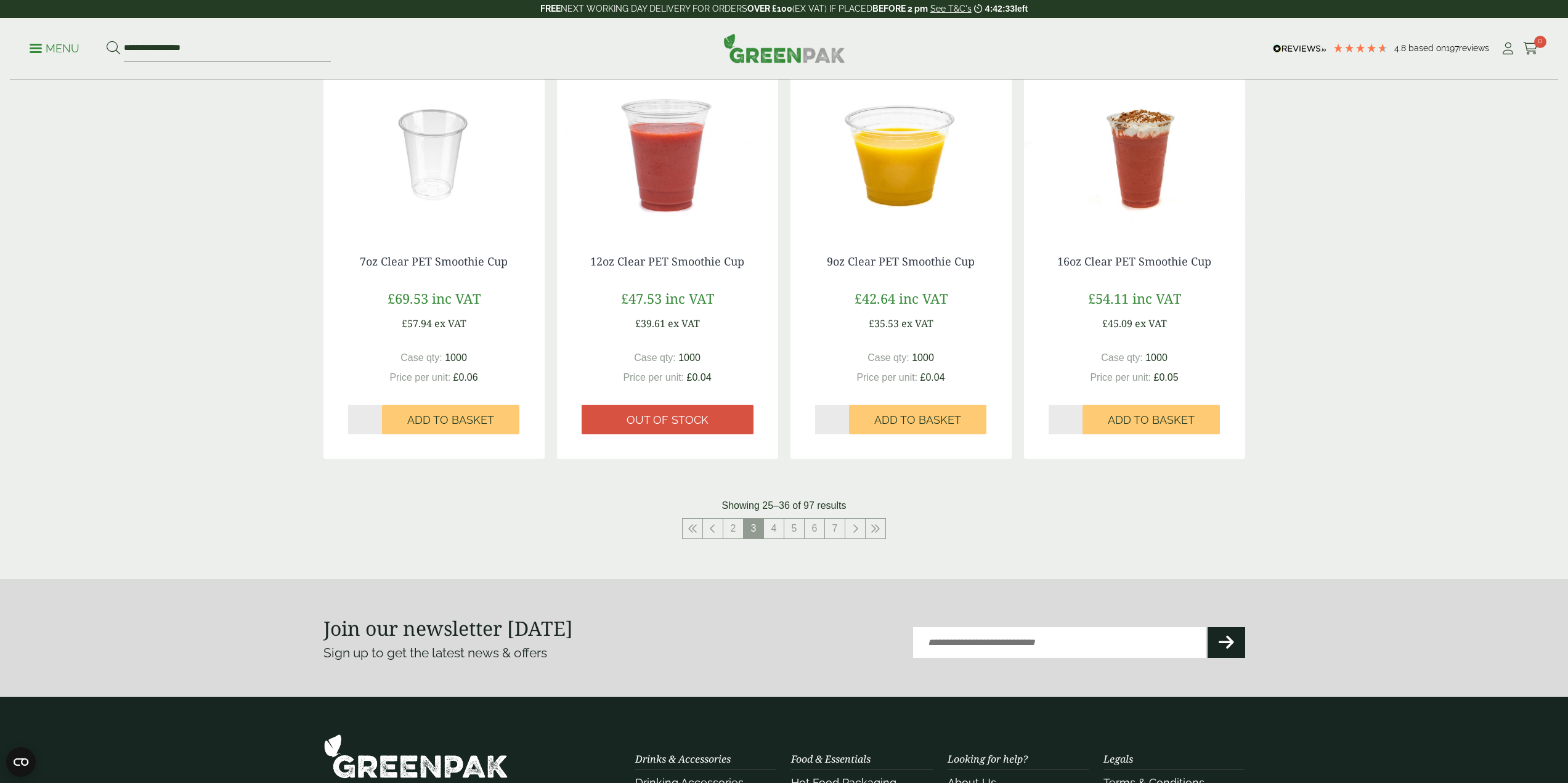
scroll to position [1109, 0]
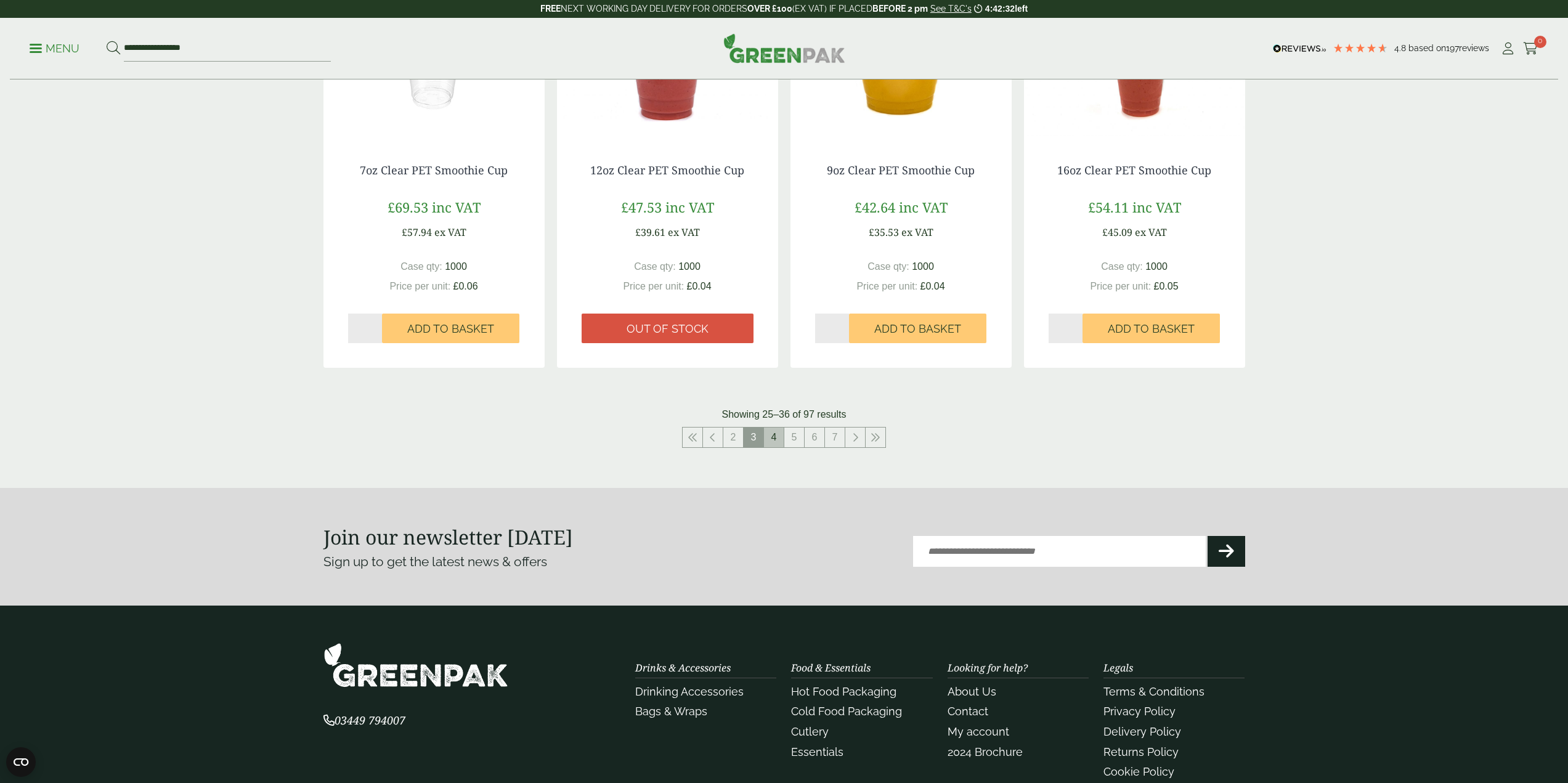
click at [767, 437] on link "4" at bounding box center [774, 438] width 19 height 19
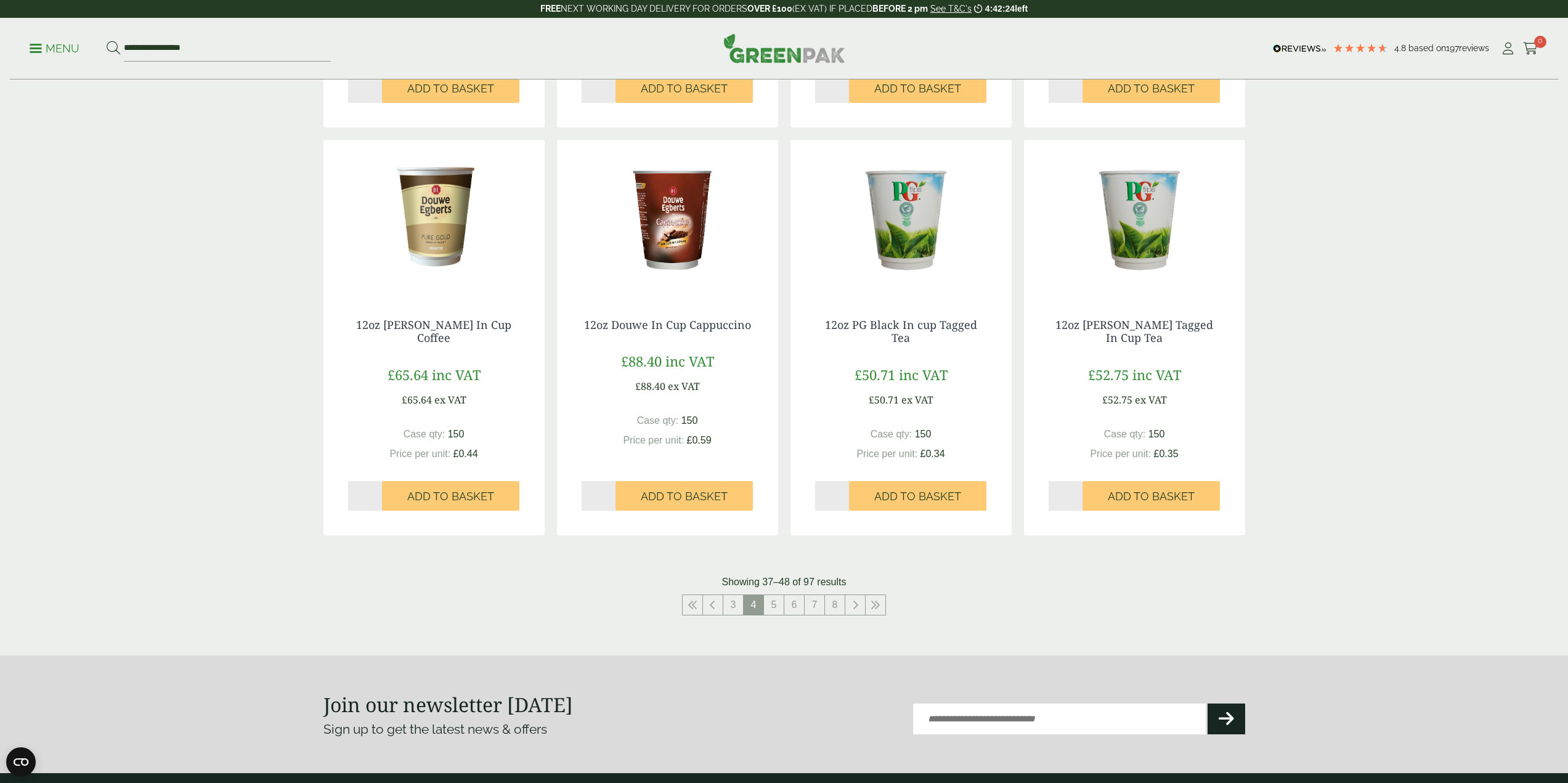
scroll to position [1171, 0]
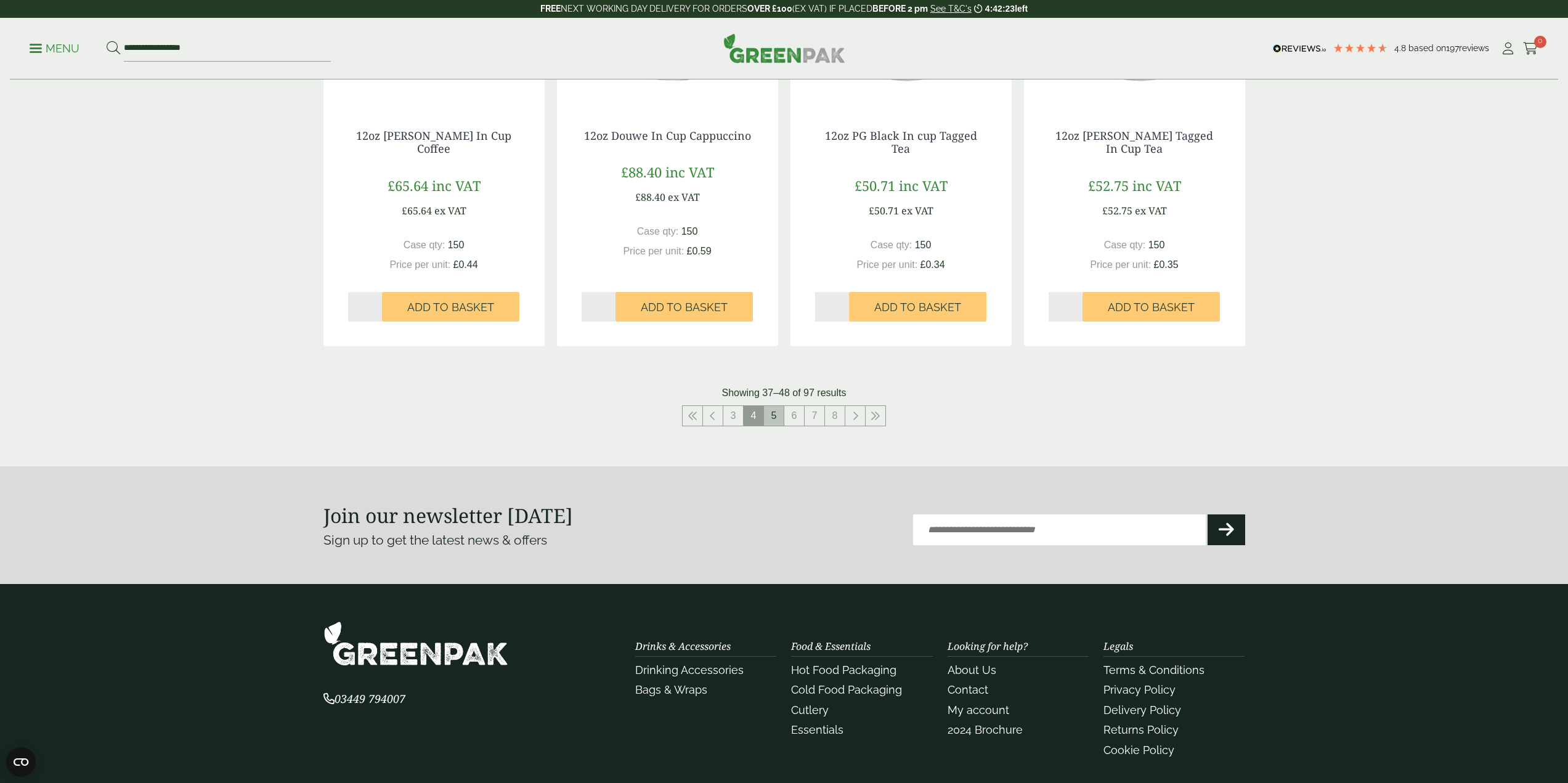
click at [772, 413] on link "5" at bounding box center [774, 416] width 19 height 19
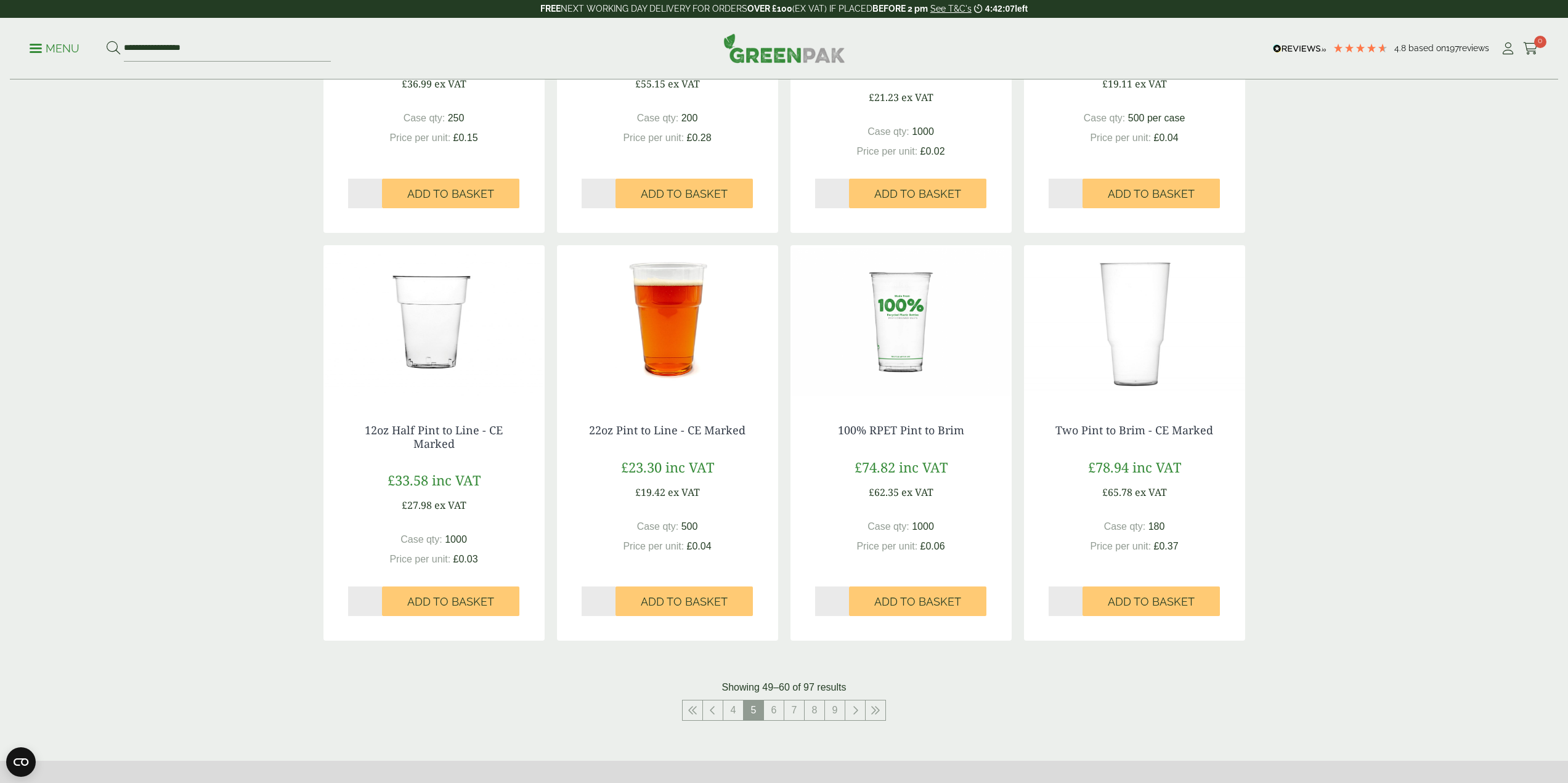
scroll to position [1048, 0]
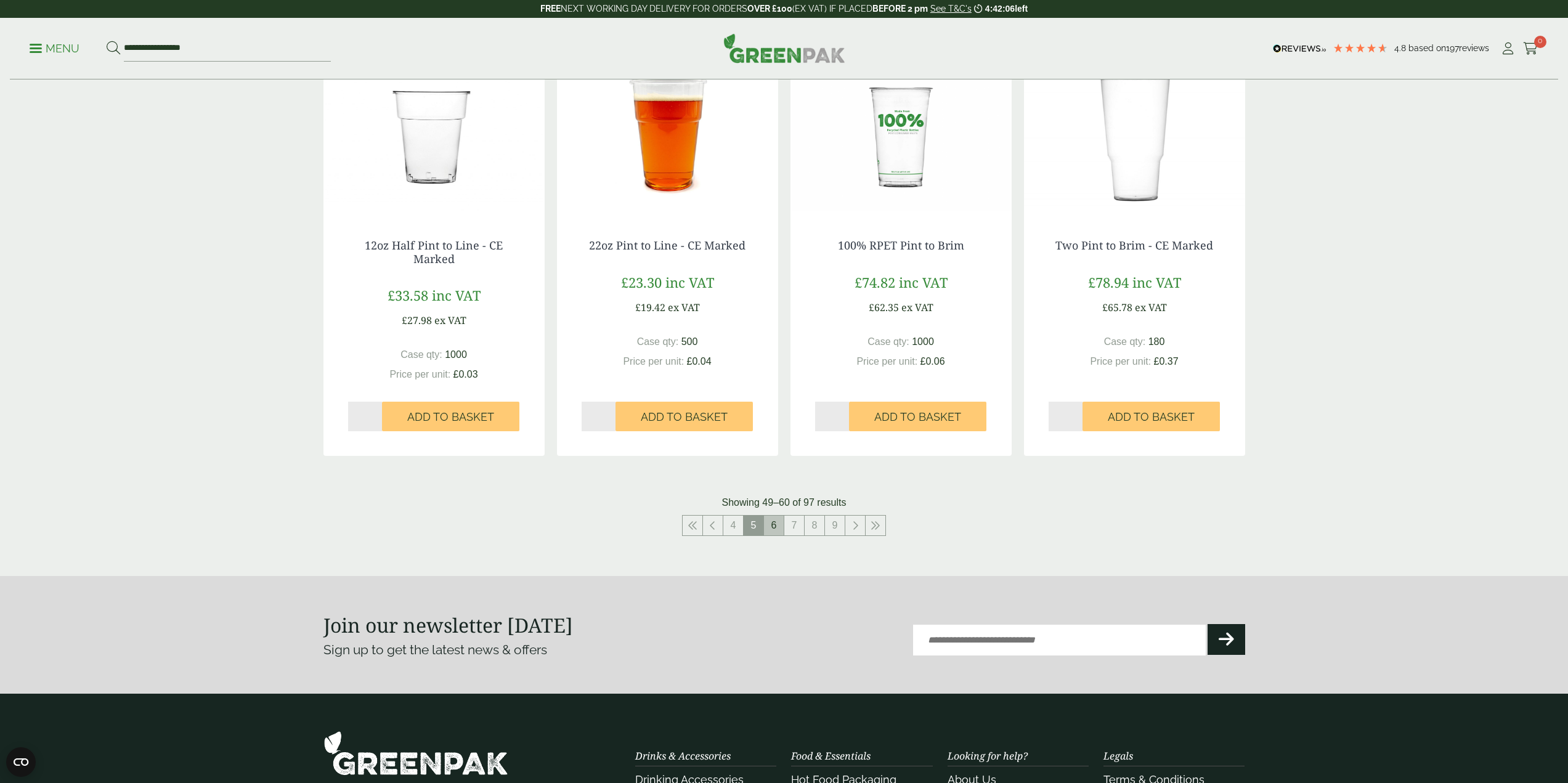
click at [773, 527] on link "6" at bounding box center [774, 525] width 19 height 19
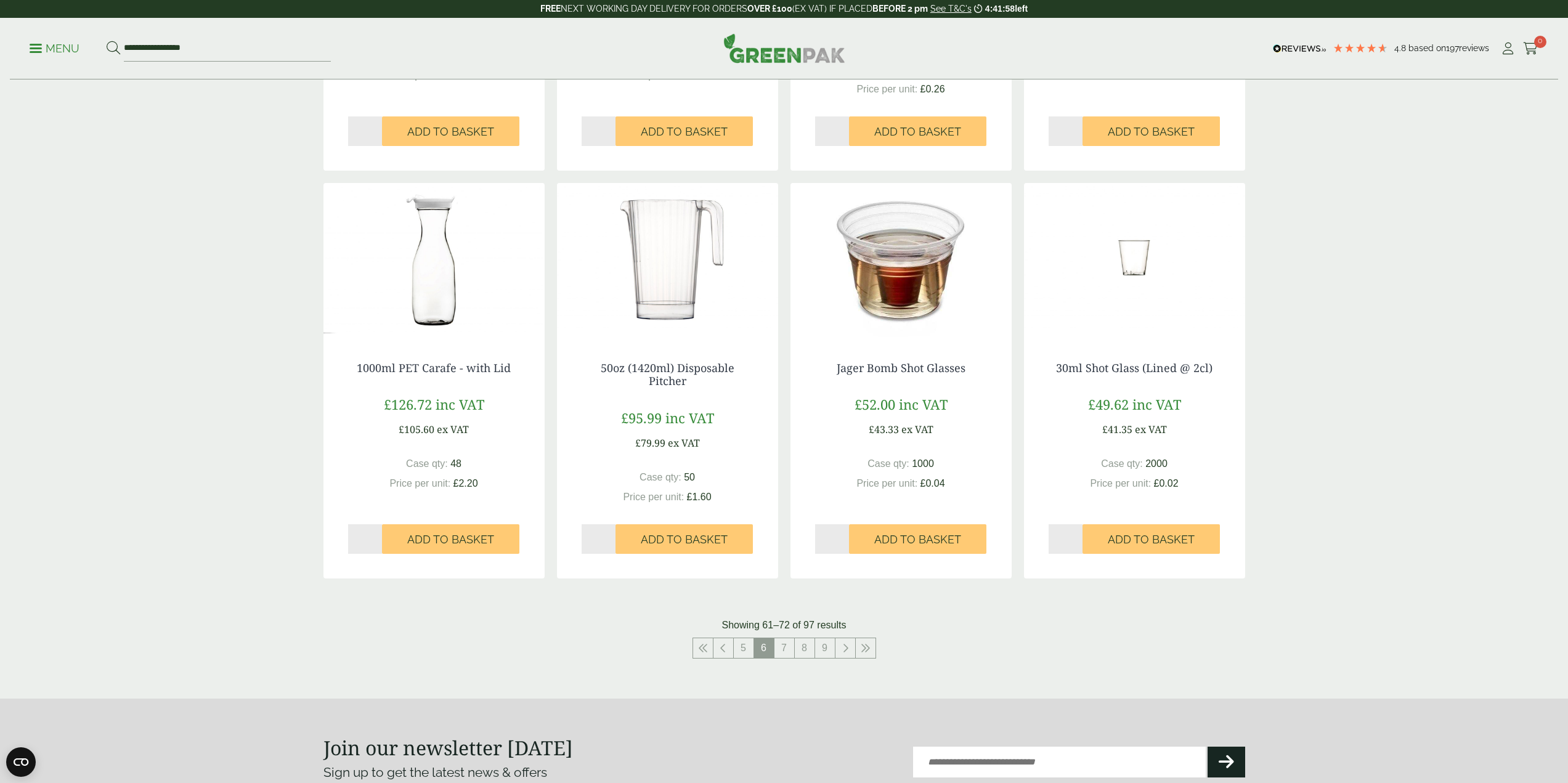
scroll to position [1109, 0]
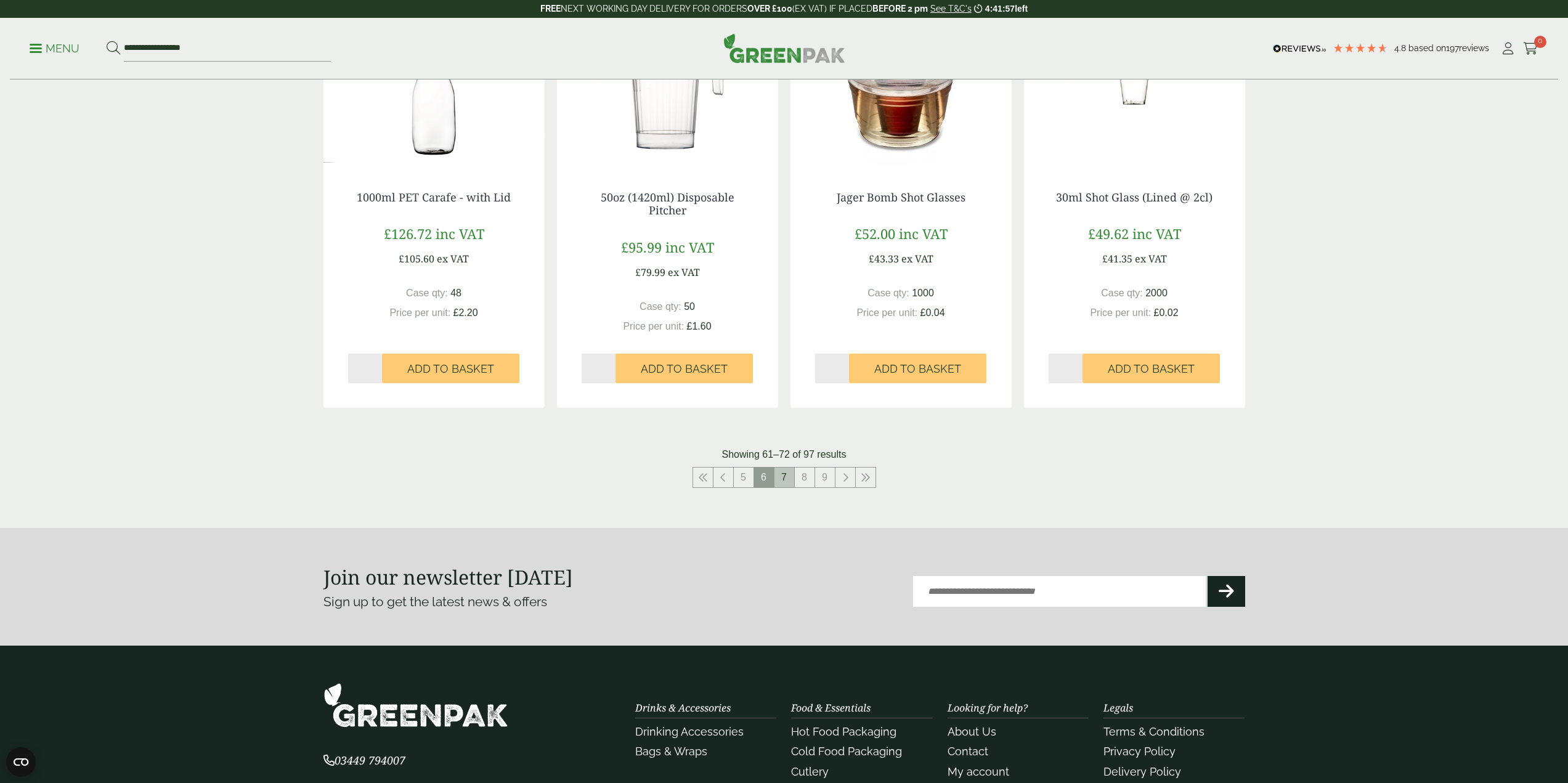
click at [784, 480] on link "7" at bounding box center [784, 477] width 19 height 19
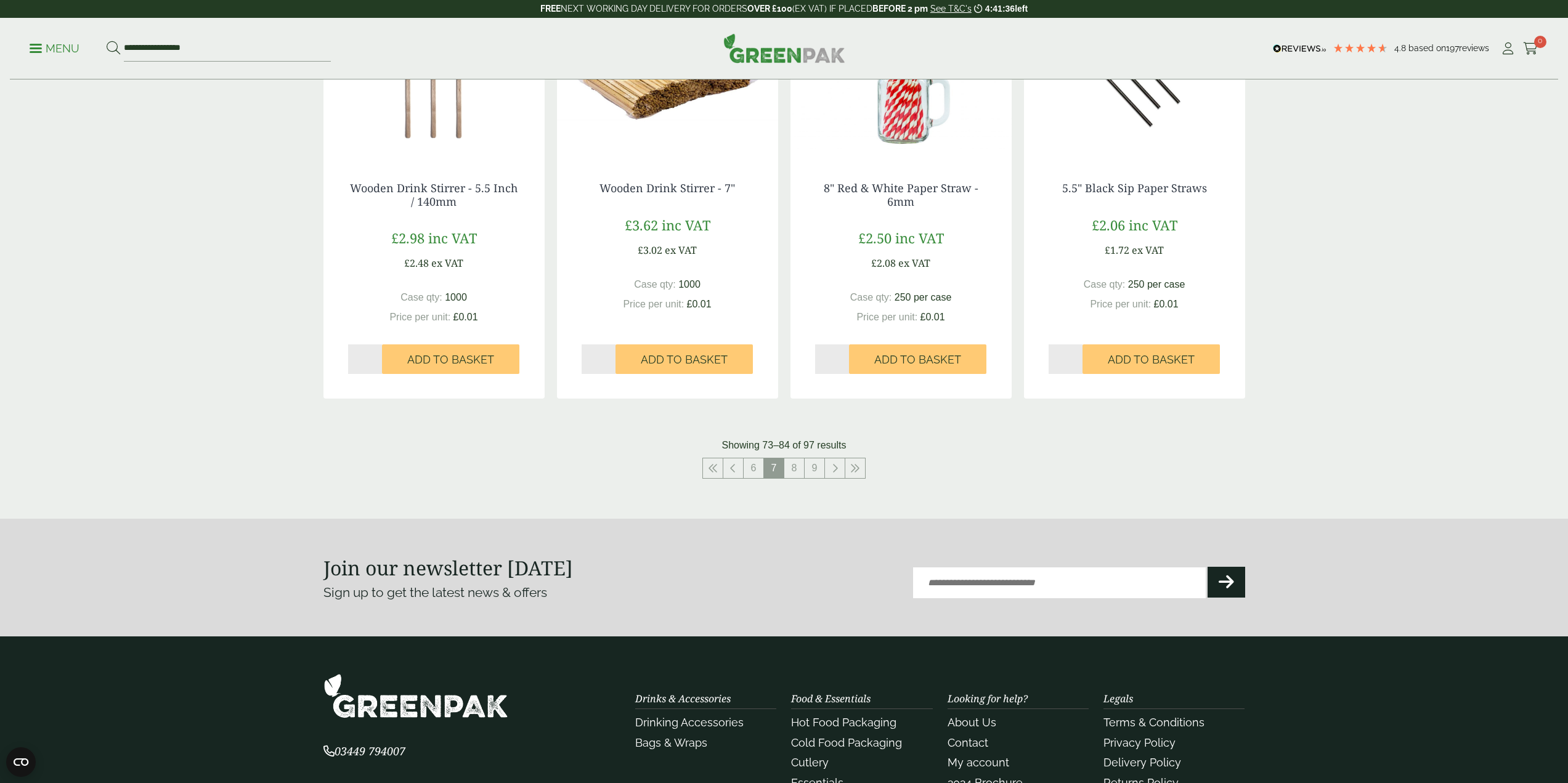
scroll to position [1109, 0]
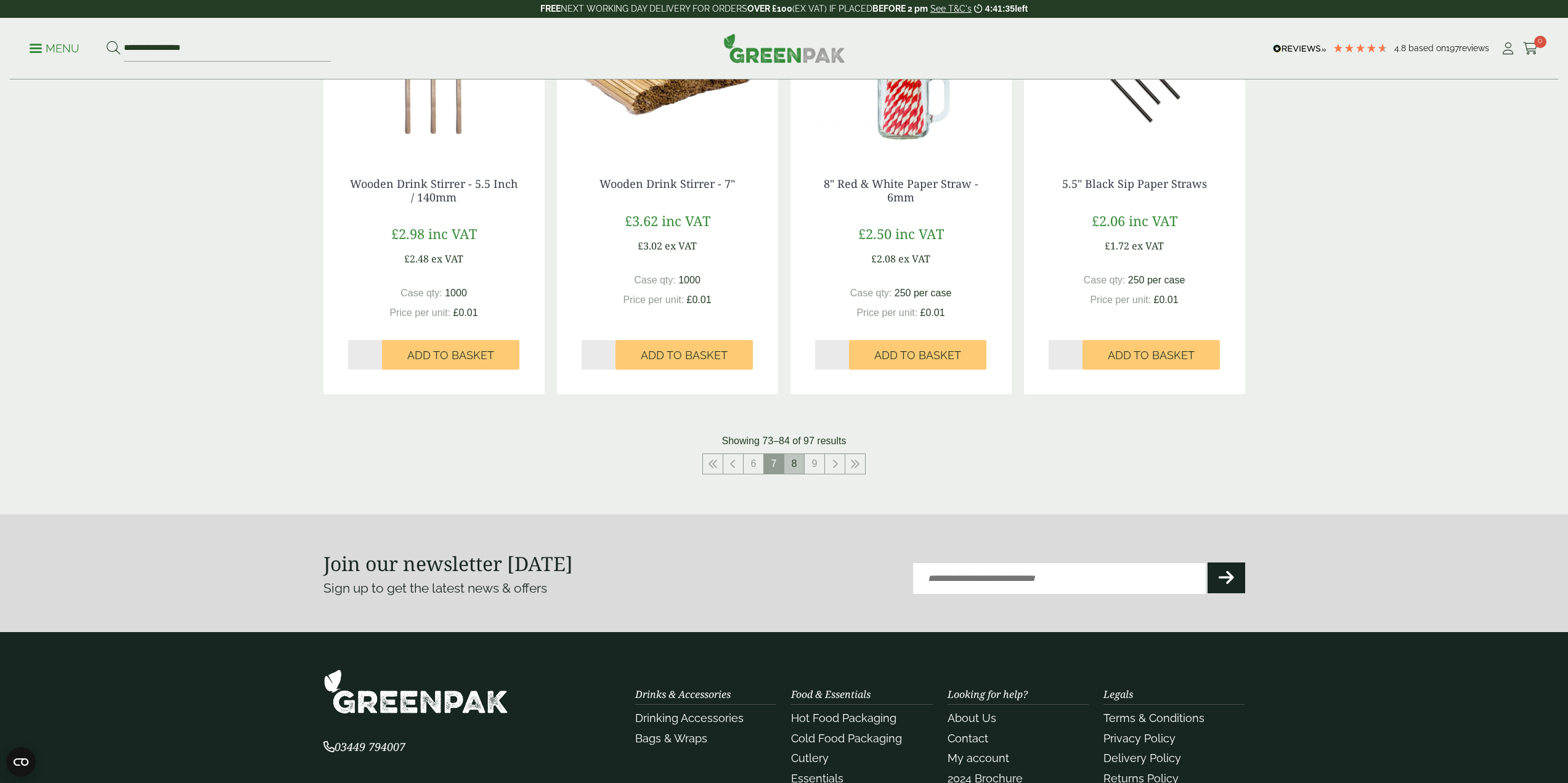
click at [792, 469] on link "8" at bounding box center [794, 464] width 19 height 19
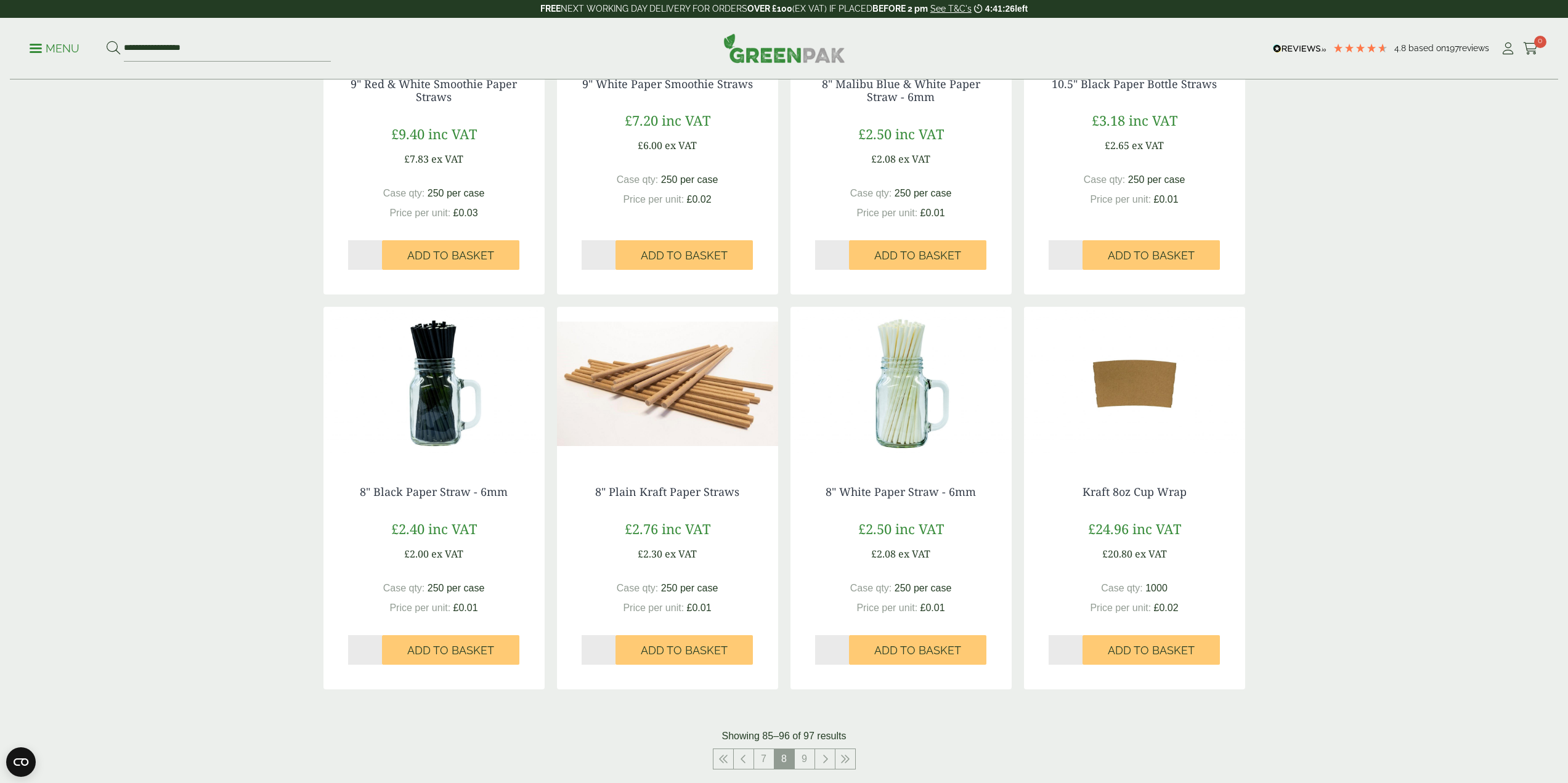
scroll to position [1048, 0]
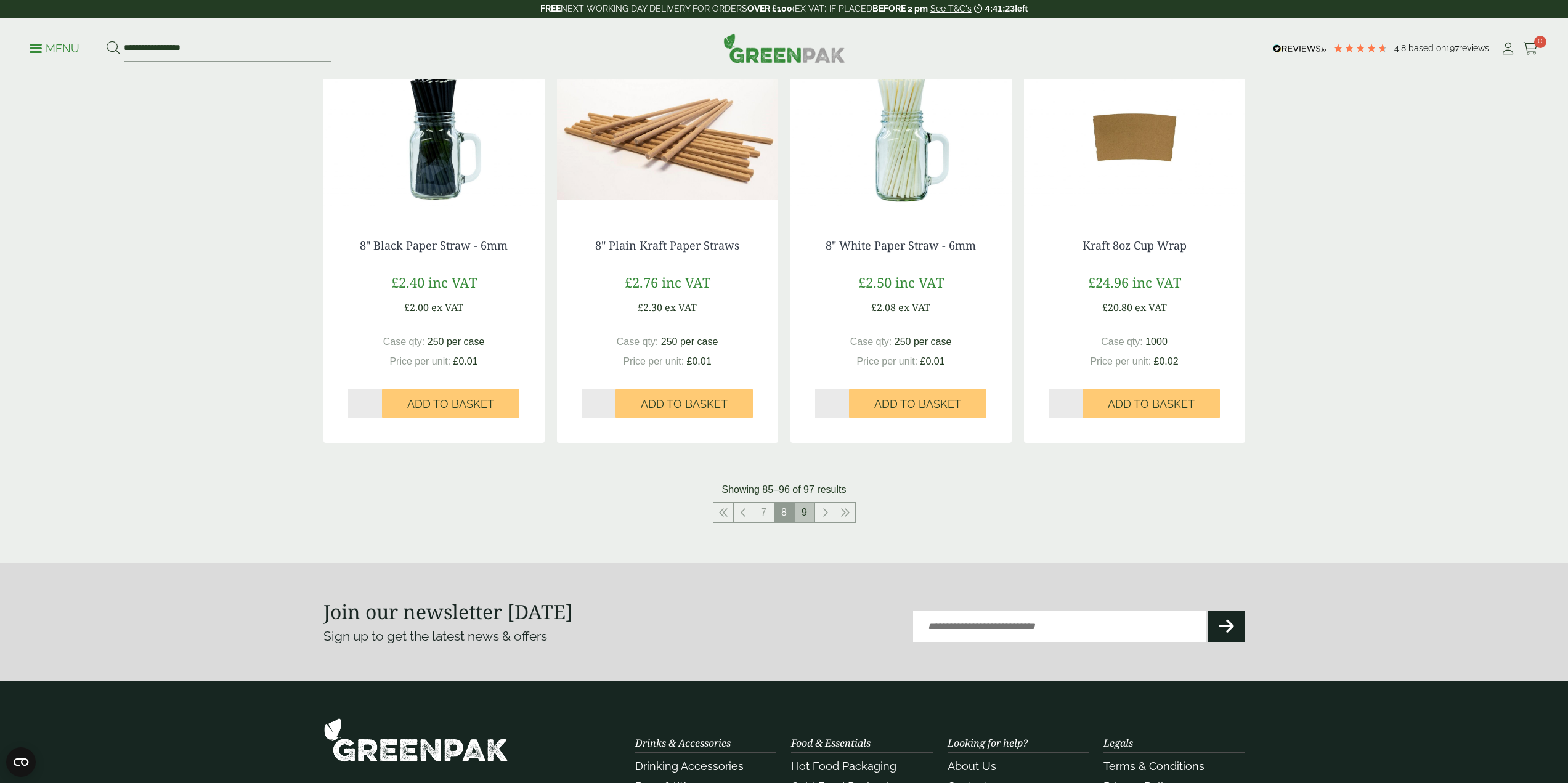
click at [807, 513] on link "9" at bounding box center [804, 513] width 19 height 19
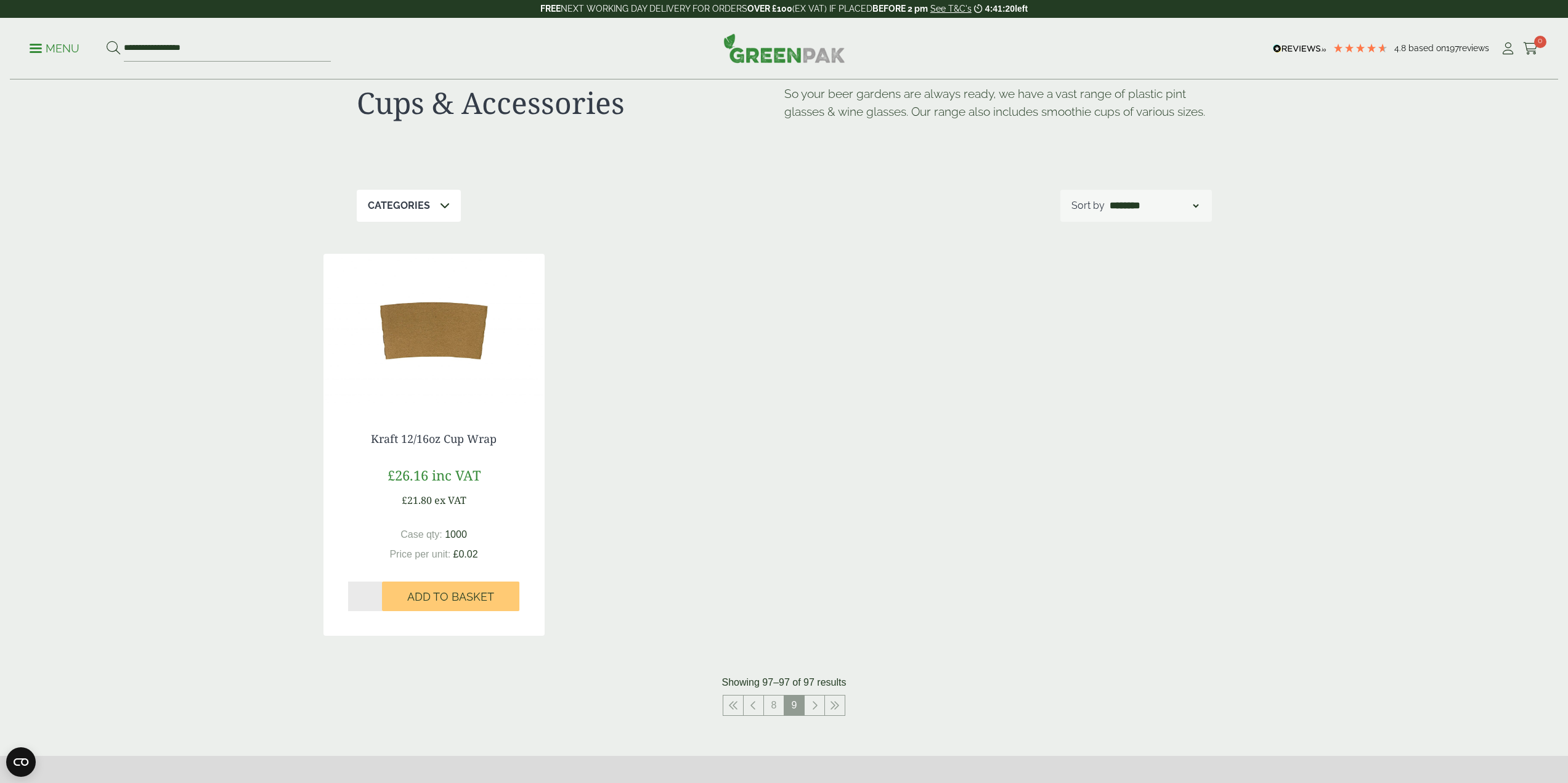
scroll to position [29, 0]
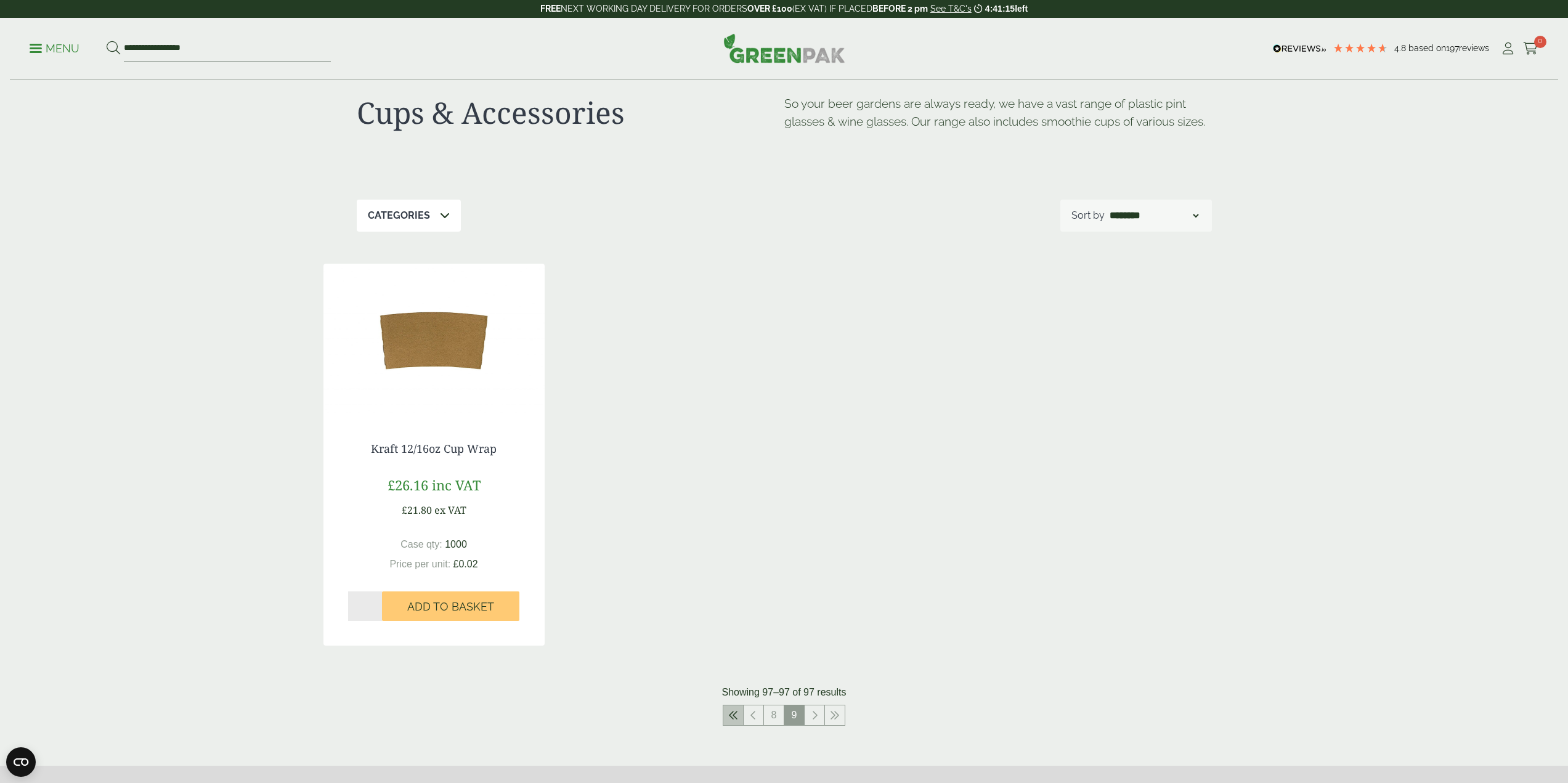
click at [735, 719] on icon at bounding box center [733, 715] width 10 height 10
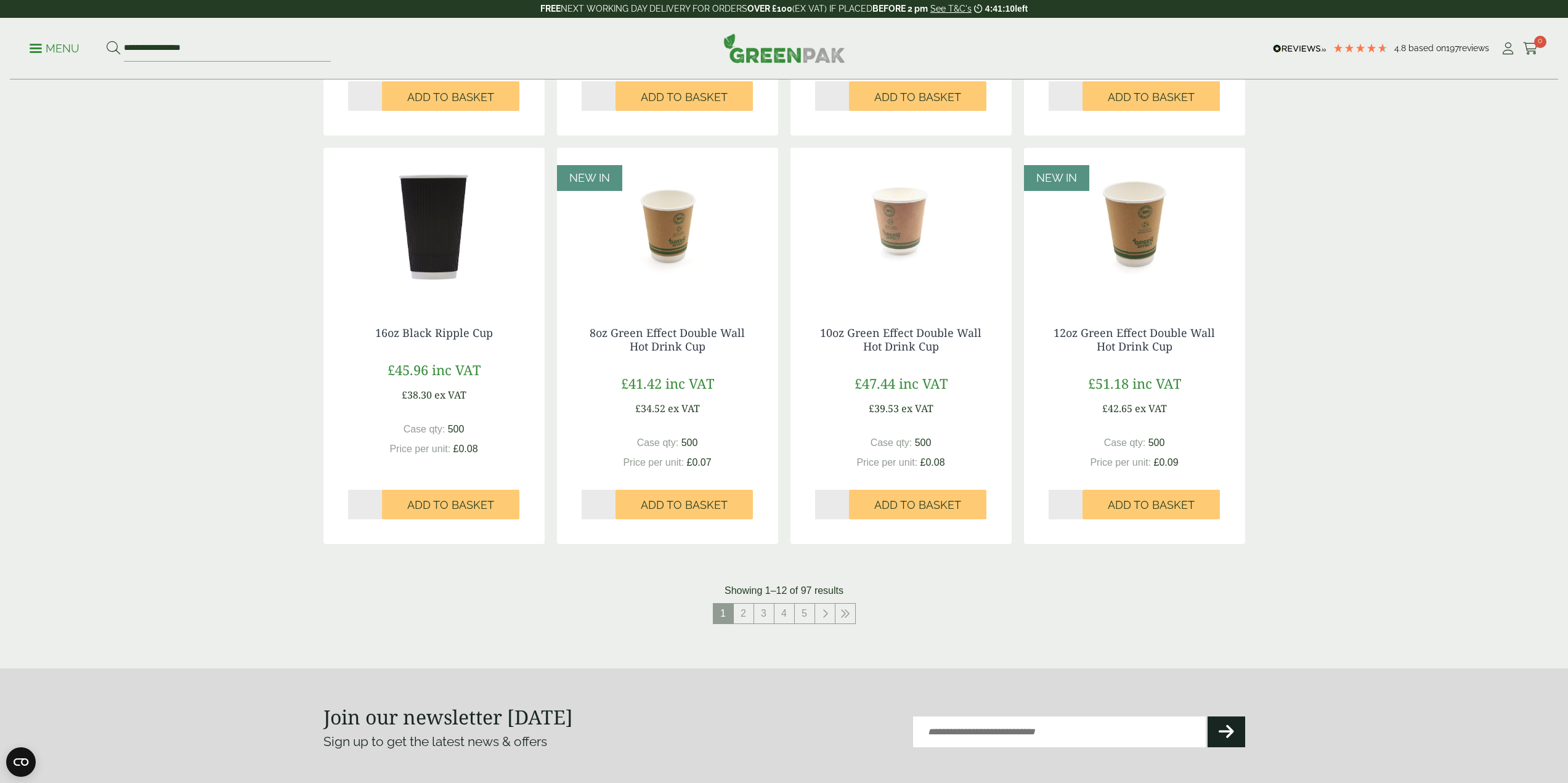
scroll to position [952, 0]
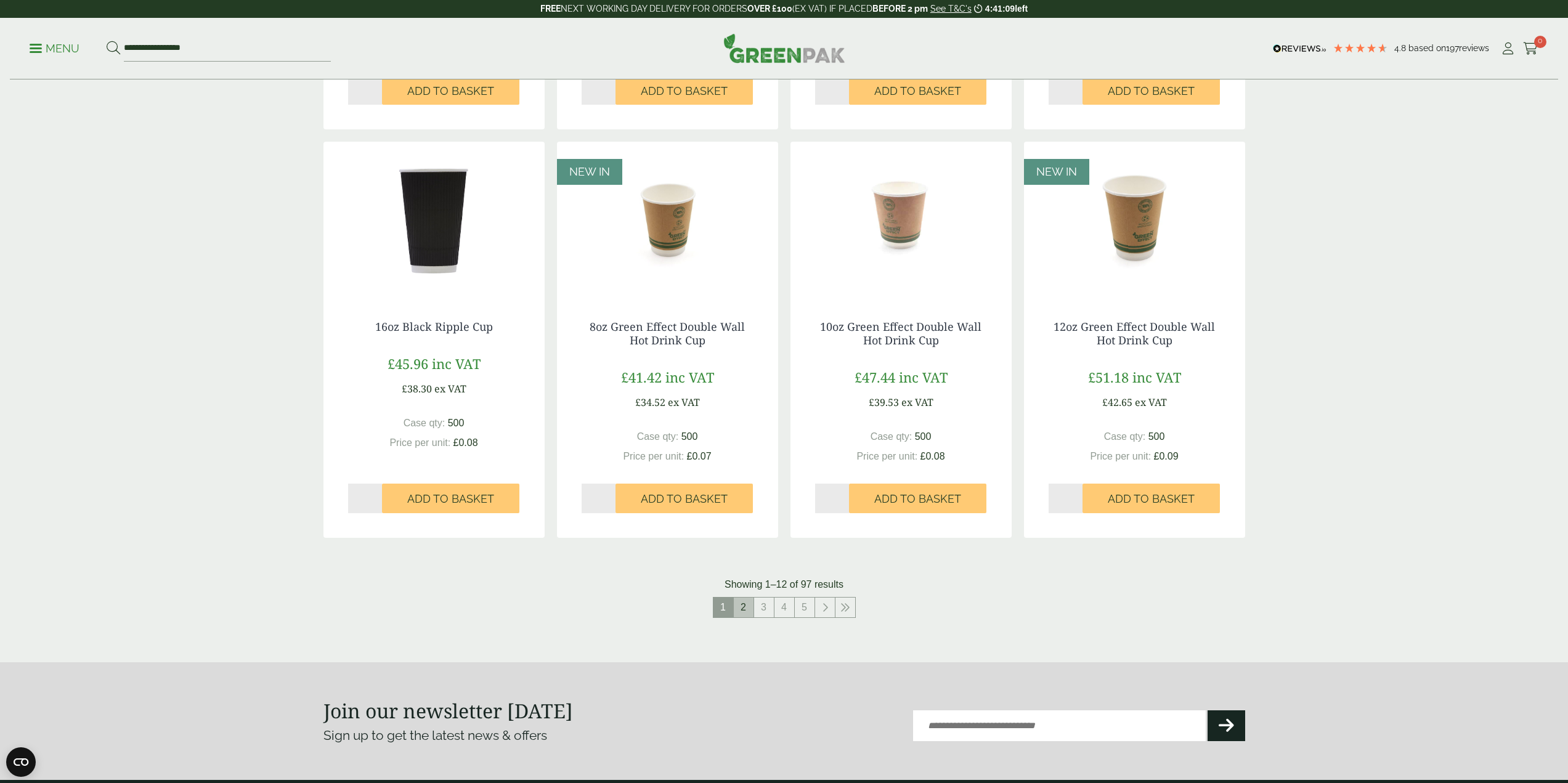
click at [742, 611] on link "2" at bounding box center [743, 608] width 19 height 19
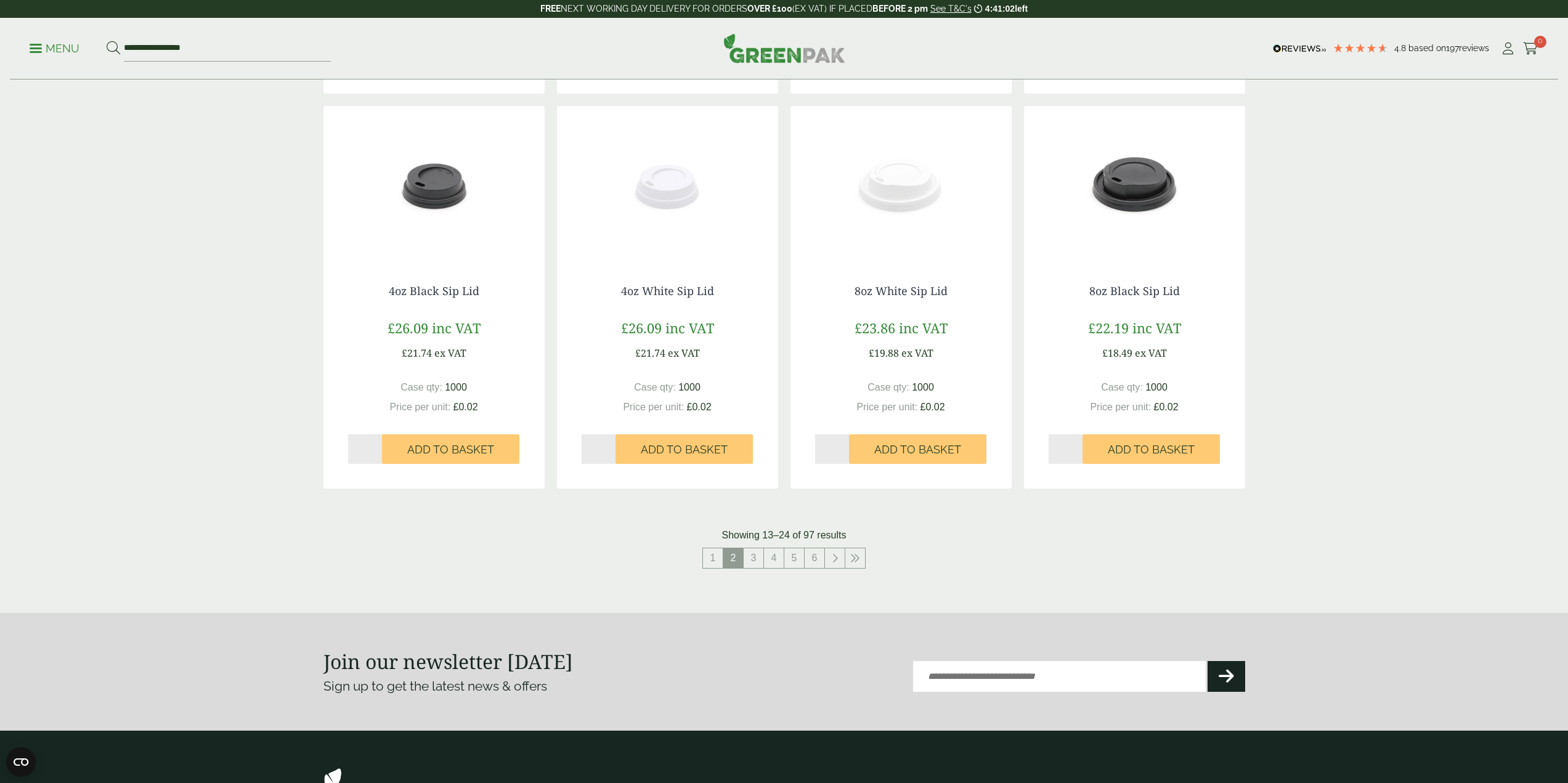
scroll to position [1137, 0]
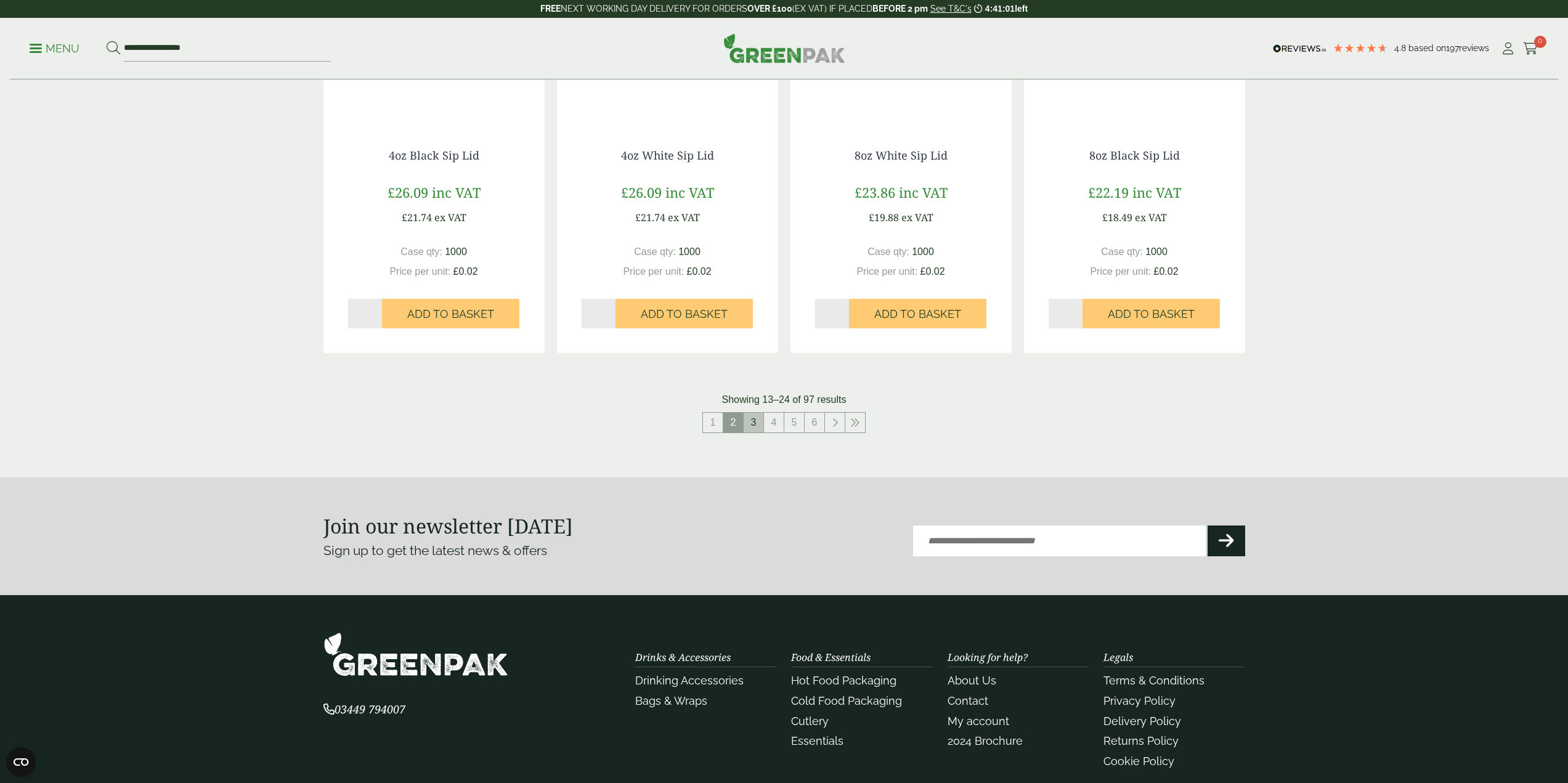
click at [759, 426] on link "3" at bounding box center [753, 423] width 19 height 19
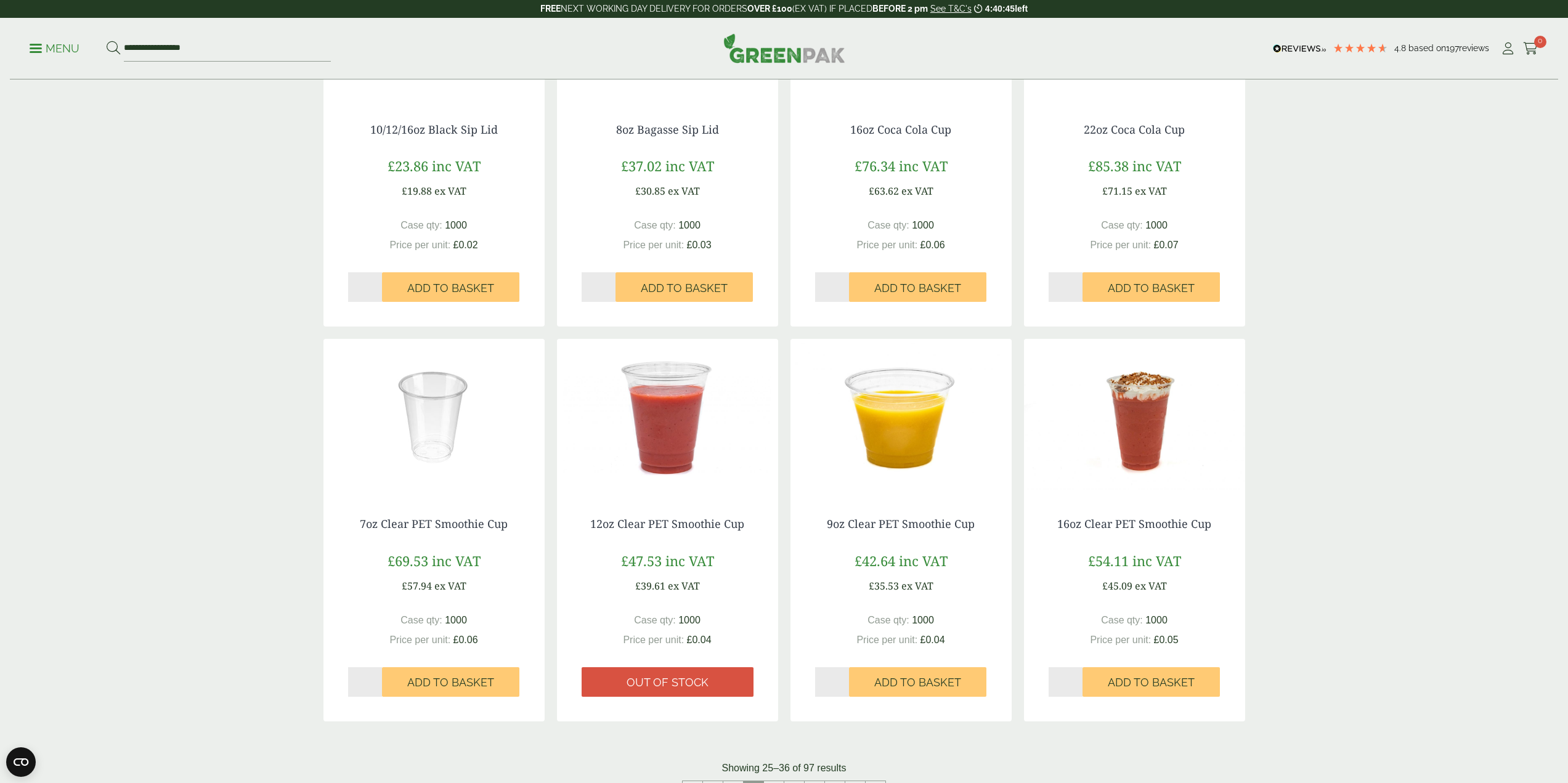
scroll to position [768, 0]
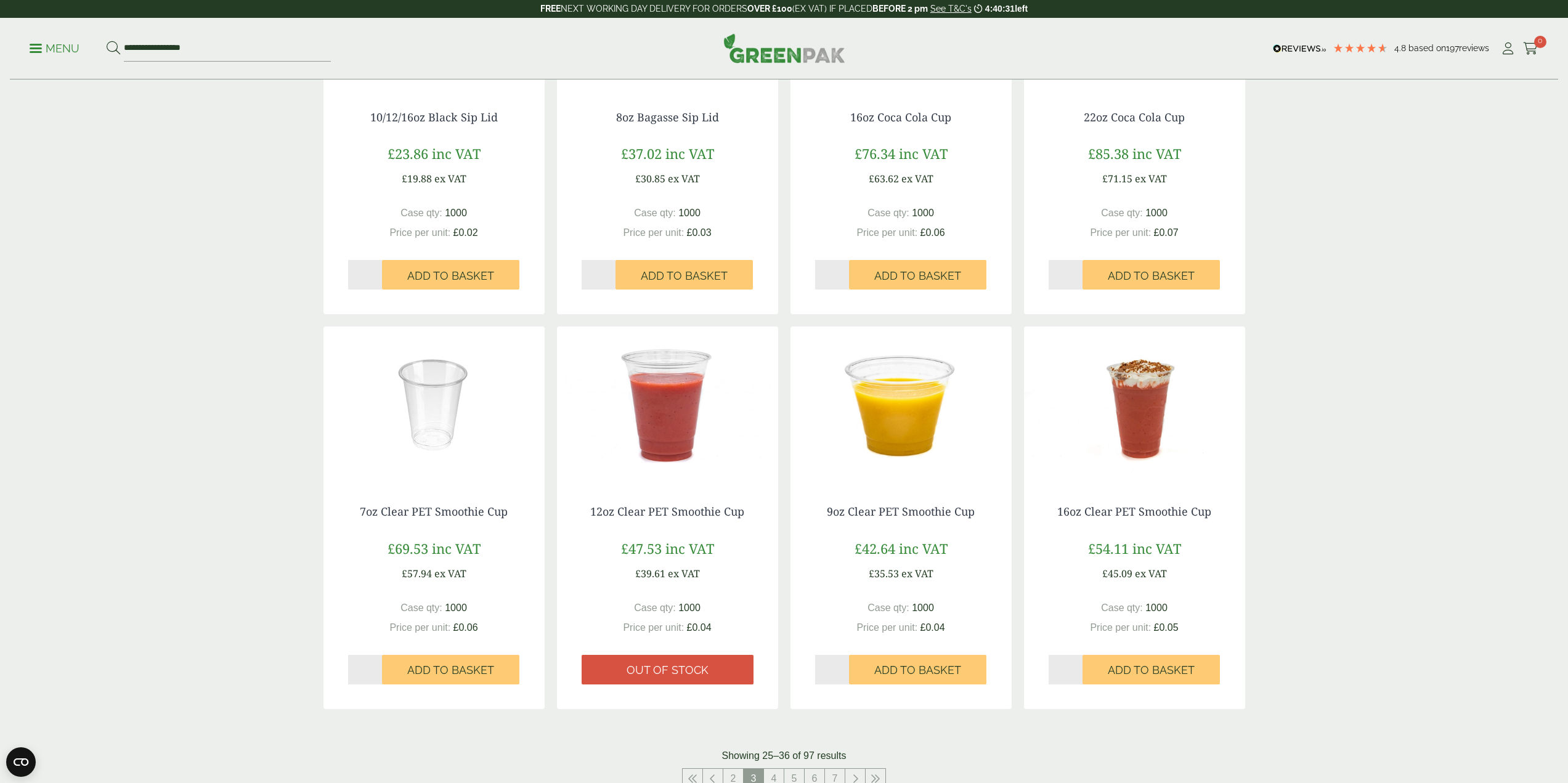
click at [437, 549] on span "inc VAT" at bounding box center [456, 549] width 49 height 18
click at [428, 485] on div "7oz Clear PET Smoothie Cup £69.53 inc VAT £57.94 ex VAT Case qty: 1000 Price pe…" at bounding box center [434, 595] width 221 height 229
click at [433, 512] on link "7oz Clear PET Smoothie Cup" at bounding box center [434, 511] width 148 height 15
